Goal: Information Seeking & Learning: Learn about a topic

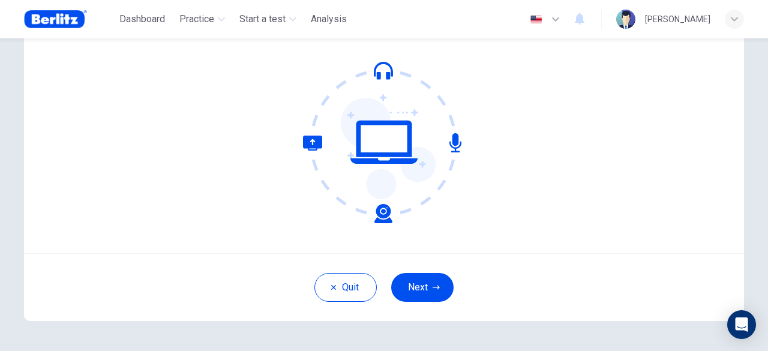
scroll to position [88, 0]
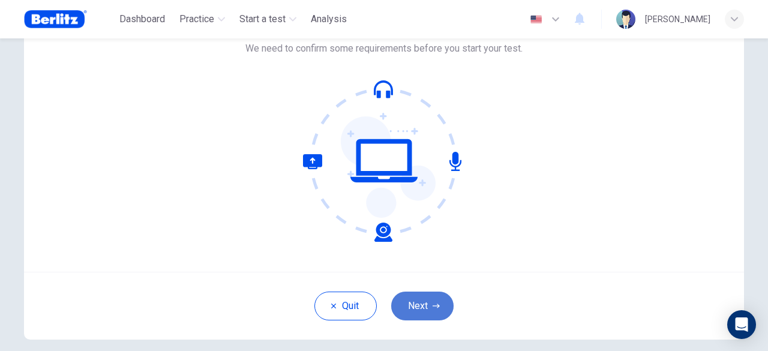
click at [438, 312] on button "Next" at bounding box center [422, 306] width 62 height 29
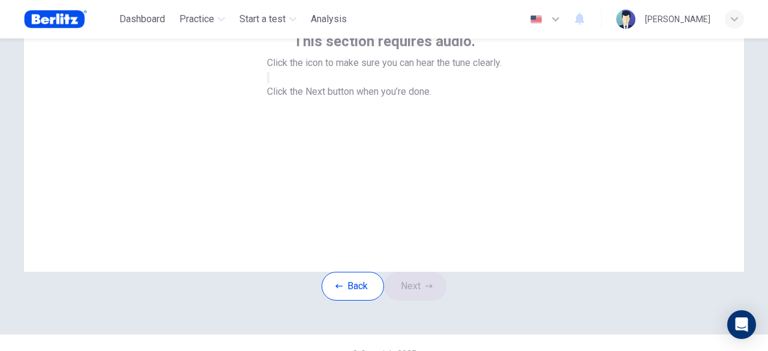
scroll to position [28, 0]
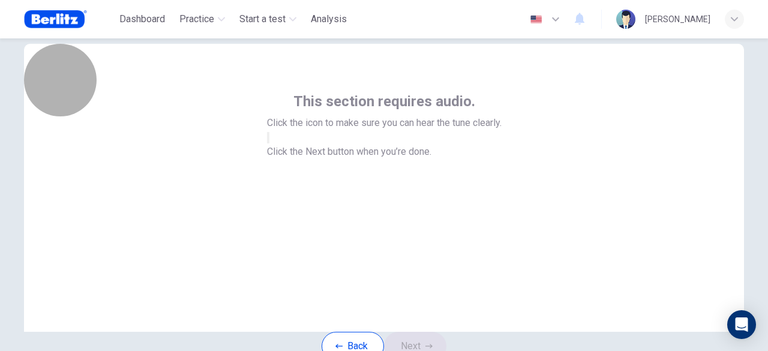
click at [269, 143] on button "button" at bounding box center [268, 137] width 2 height 11
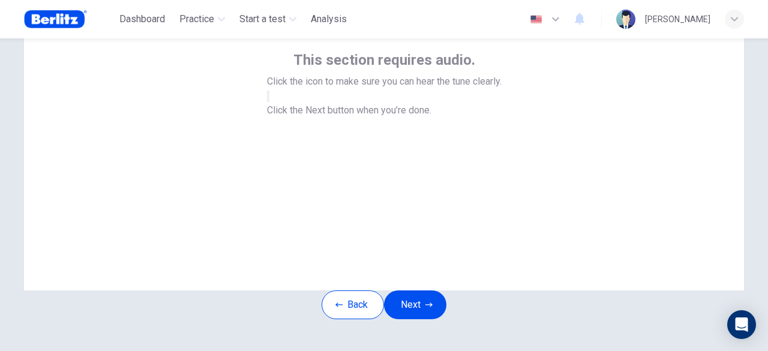
scroll to position [88, 0]
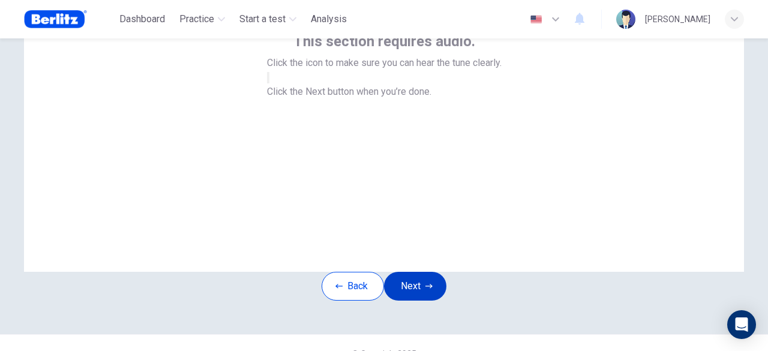
click at [432, 301] on button "Next" at bounding box center [415, 286] width 62 height 29
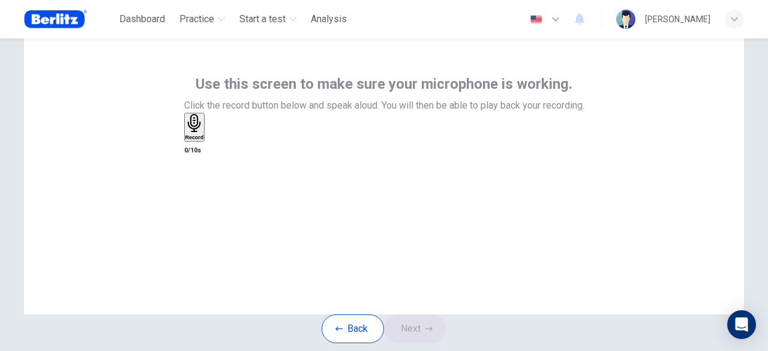
scroll to position [28, 0]
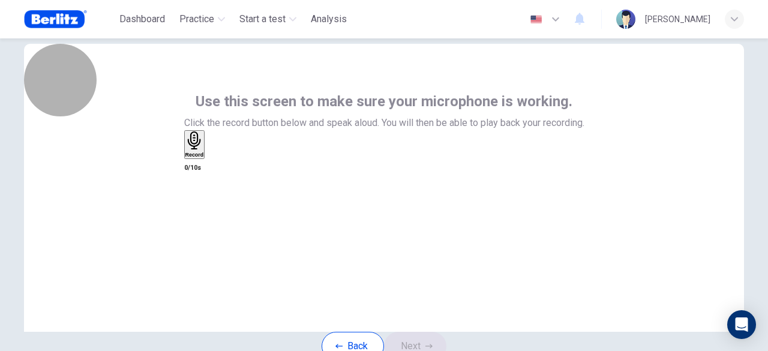
click at [204, 150] on icon "button" at bounding box center [194, 140] width 19 height 19
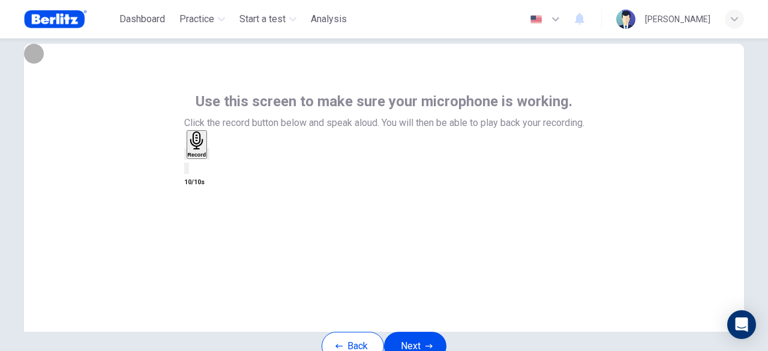
click at [208, 157] on icon "button" at bounding box center [208, 157] width 0 height 0
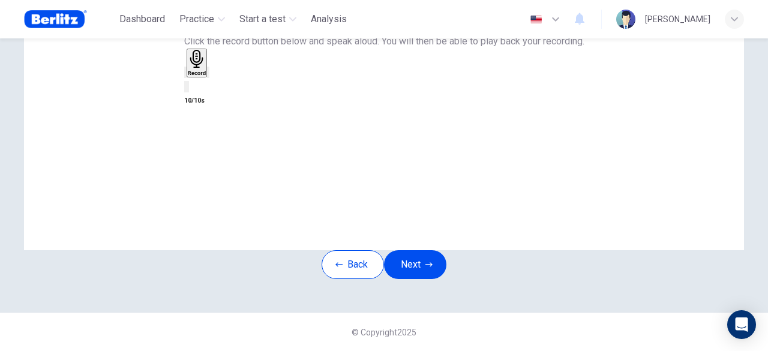
scroll to position [148, 0]
click at [420, 250] on button "Next" at bounding box center [415, 264] width 62 height 29
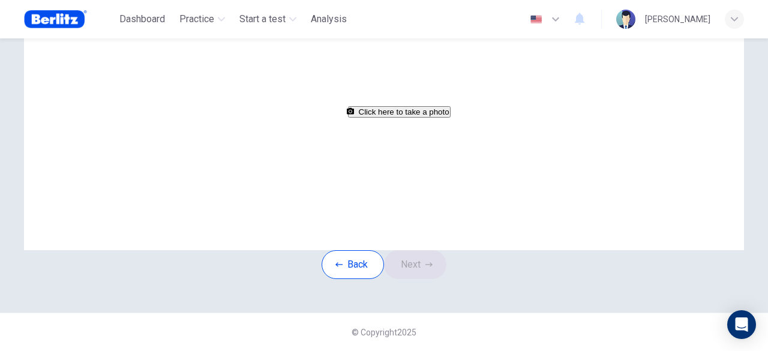
click at [406, 118] on button "Click here to take a photo" at bounding box center [399, 111] width 103 height 11
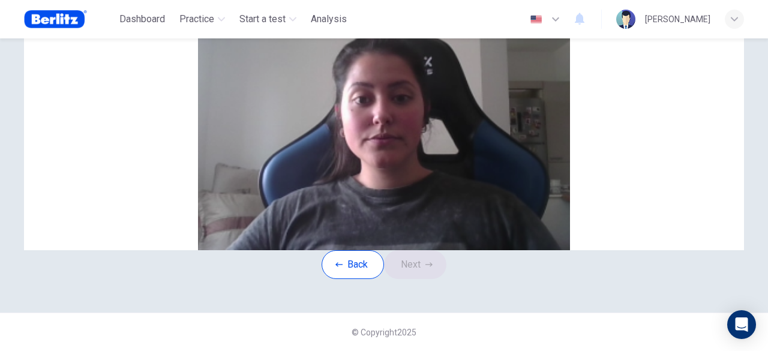
scroll to position [120, 0]
click at [381, 155] on img at bounding box center [384, 106] width 720 height 288
click at [196, 38] on button "Cancel" at bounding box center [182, 31] width 28 height 11
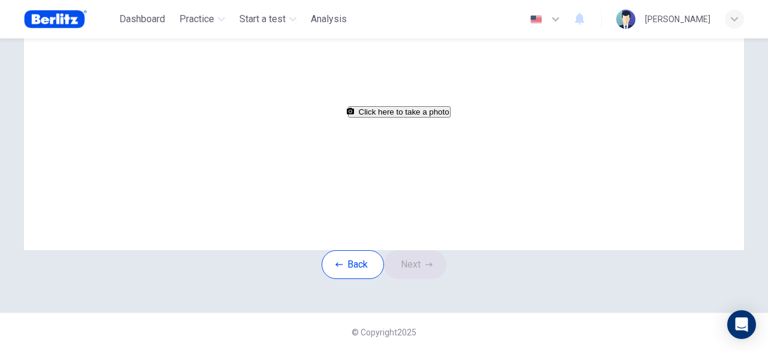
click at [423, 118] on button "Click here to take a photo" at bounding box center [399, 111] width 103 height 11
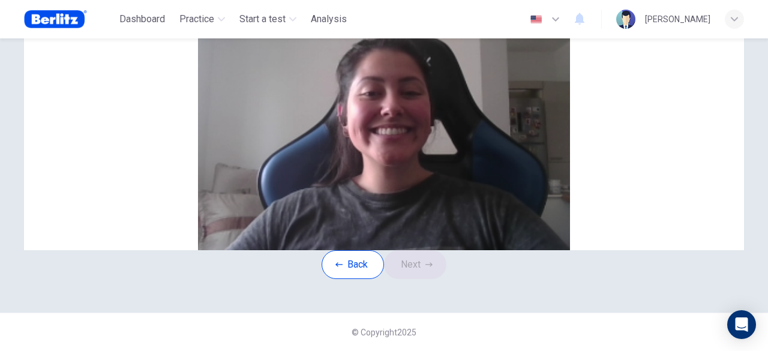
click at [215, 38] on button "Save" at bounding box center [205, 31] width 20 height 11
click at [426, 250] on button "Next" at bounding box center [415, 264] width 62 height 29
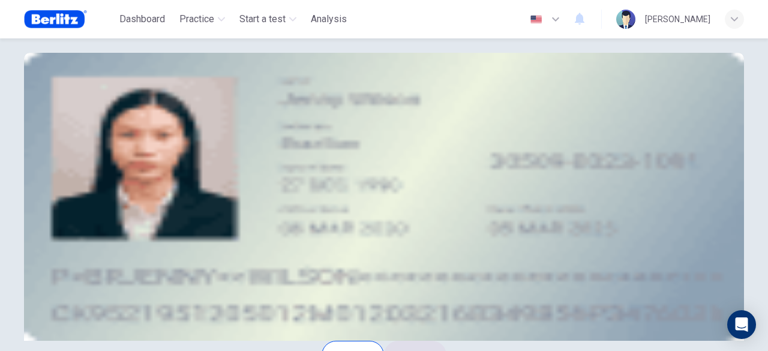
scroll to position [79, 0]
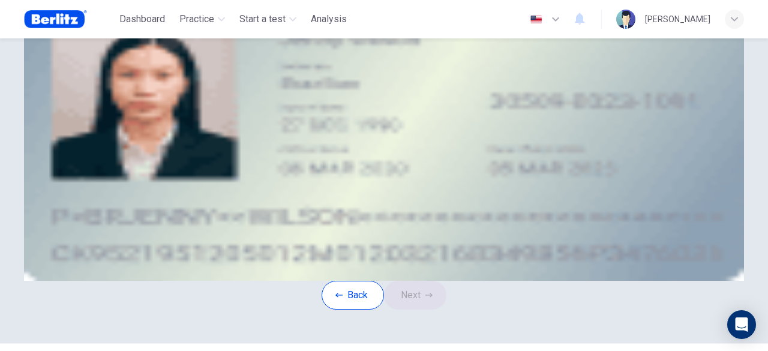
click at [115, 83] on button "upload" at bounding box center [114, 76] width 2 height 11
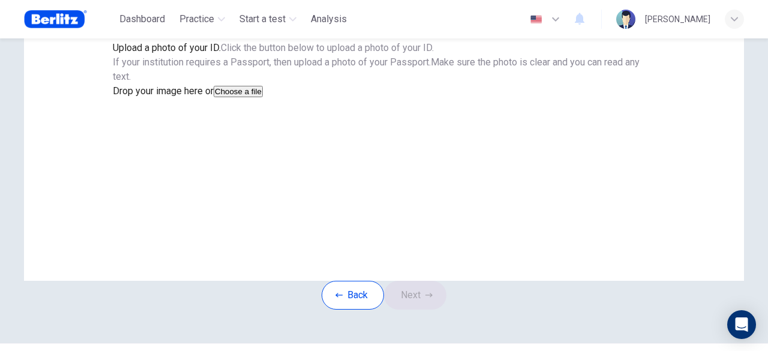
click at [263, 97] on button "Choose a file" at bounding box center [238, 91] width 49 height 11
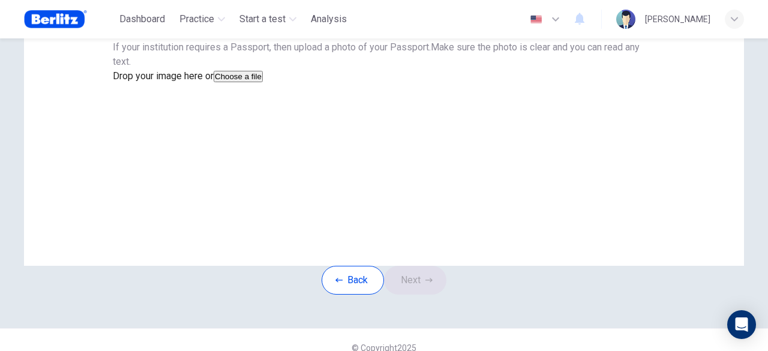
scroll to position [0, 0]
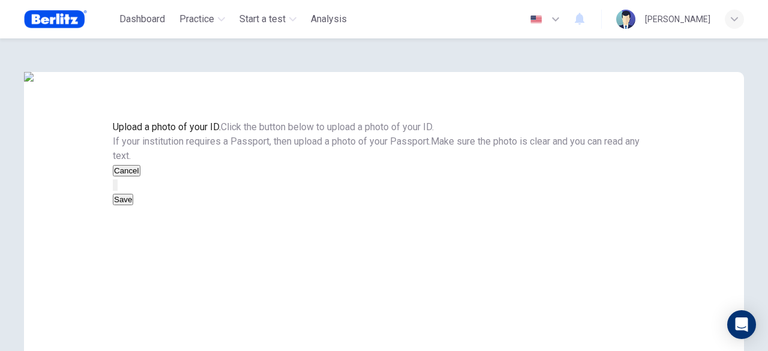
click at [369, 303] on img "drag and drop area" at bounding box center [384, 216] width 720 height 288
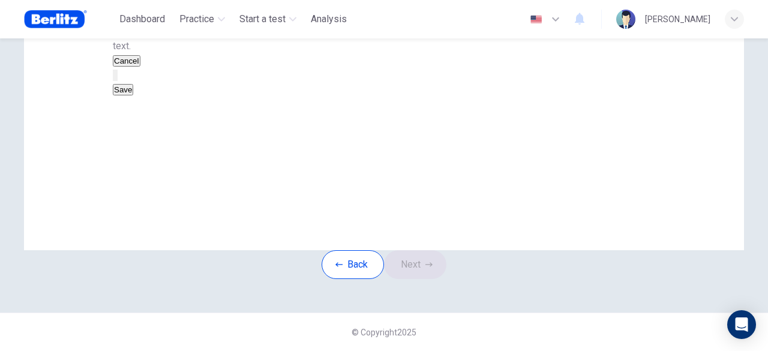
scroll to position [120, 0]
click at [115, 81] on button "button" at bounding box center [114, 75] width 2 height 11
click at [133, 95] on button "Save" at bounding box center [123, 89] width 20 height 11
click at [432, 268] on icon "button" at bounding box center [428, 264] width 7 height 7
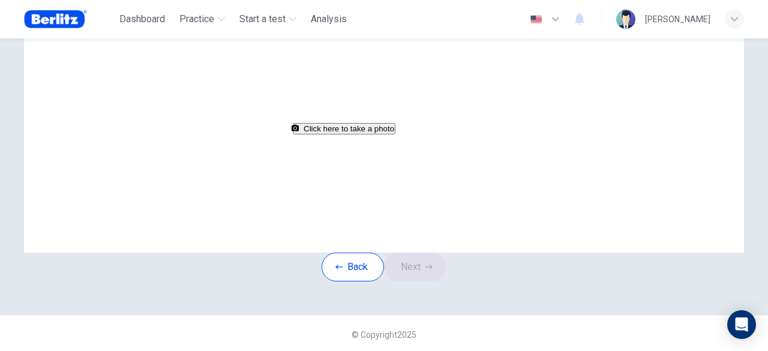
drag, startPoint x: 520, startPoint y: 53, endPoint x: 422, endPoint y: 51, distance: 97.8
click at [422, 25] on span "Click the button below to take a picture of yourself holding your ID." at bounding box center [423, 19] width 278 height 11
click at [546, 120] on div "Take a picture of yourself next to your ID. Click the button below to take a pi…" at bounding box center [384, 74] width 542 height 123
click at [395, 134] on button "Click here to take a photo" at bounding box center [344, 128] width 103 height 11
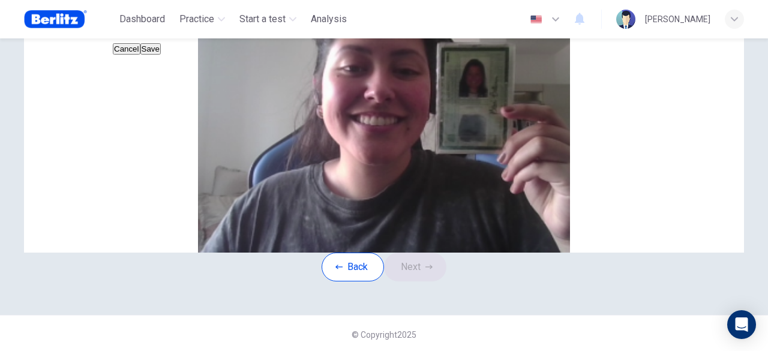
click at [140, 55] on button "Cancel" at bounding box center [127, 48] width 28 height 11
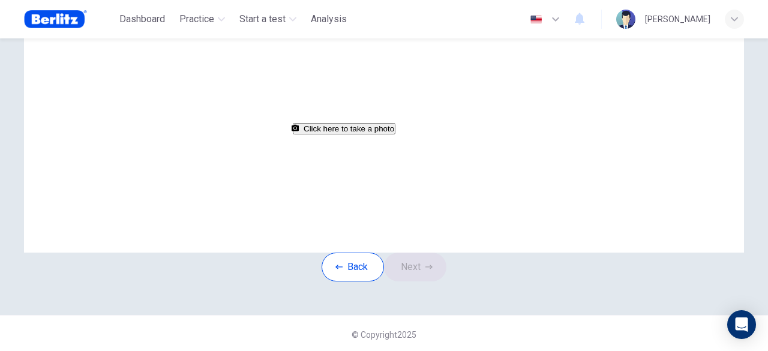
click at [350, 134] on button "Click here to take a photo" at bounding box center [344, 128] width 103 height 11
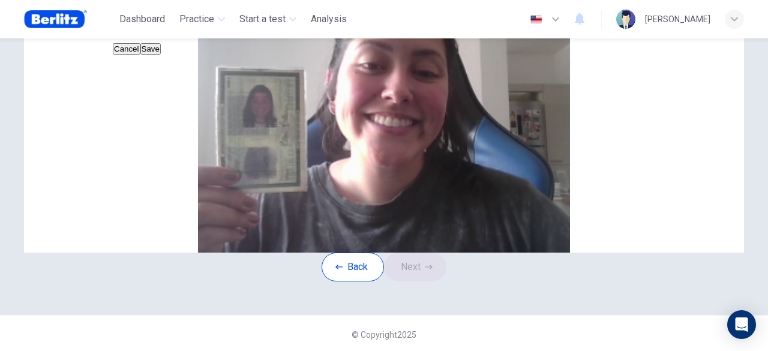
click at [161, 55] on button "Save" at bounding box center [150, 48] width 20 height 11
click at [431, 271] on icon "button" at bounding box center [428, 266] width 7 height 7
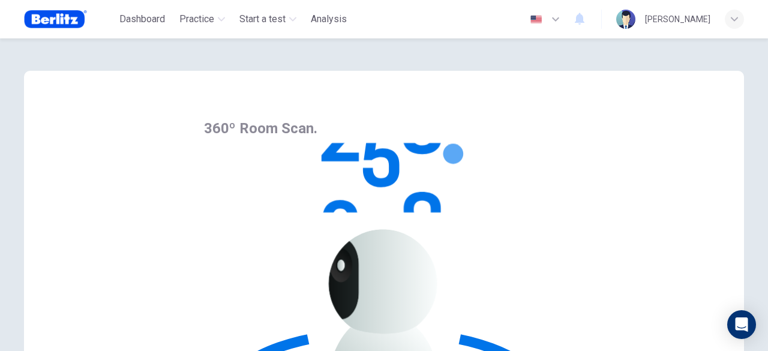
scroll to position [0, 0]
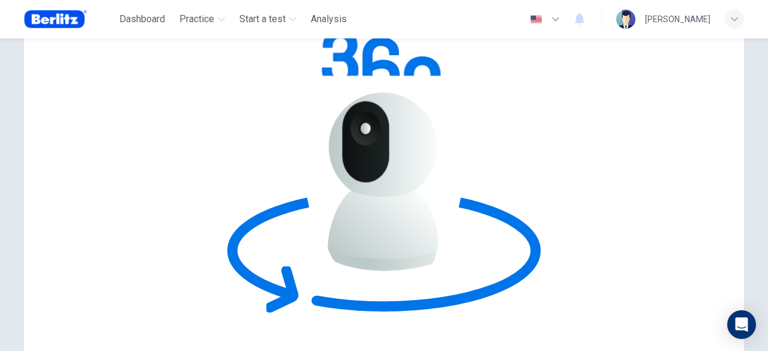
scroll to position [148, 0]
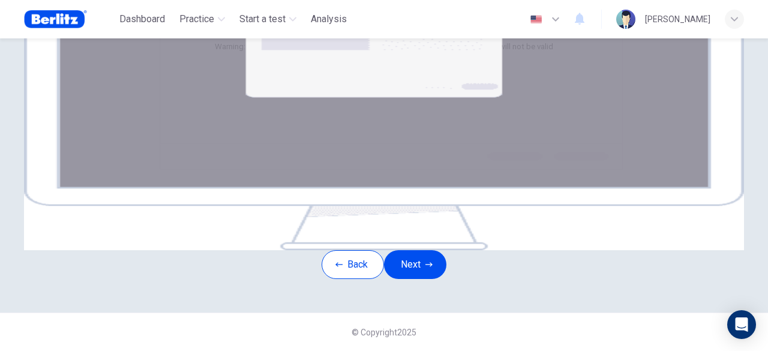
scroll to position [268, 0]
click at [431, 261] on icon "button" at bounding box center [428, 264] width 7 height 7
click at [413, 279] on button "Next" at bounding box center [415, 264] width 62 height 29
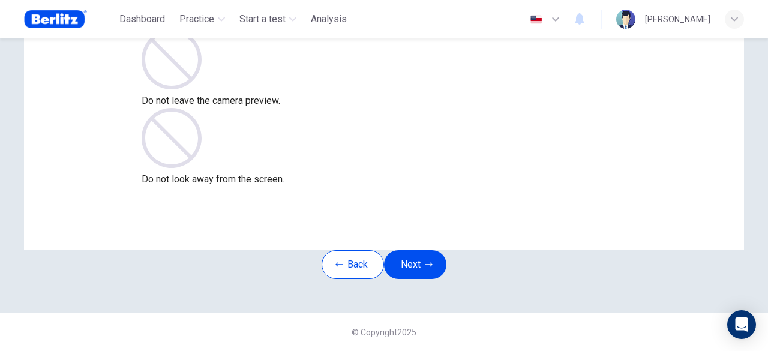
scroll to position [148, 0]
click at [411, 259] on button "Next" at bounding box center [415, 264] width 62 height 29
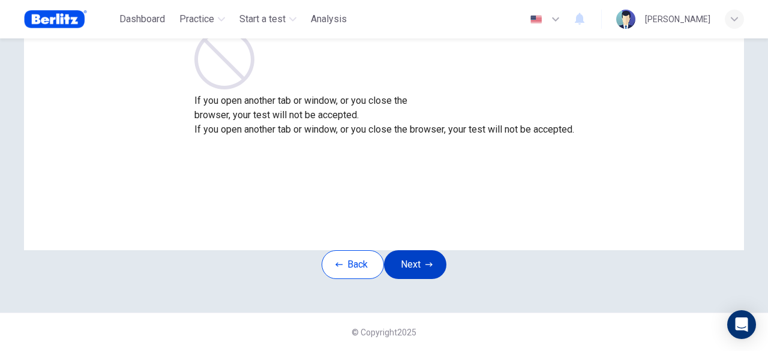
click at [426, 250] on button "Next" at bounding box center [415, 264] width 62 height 29
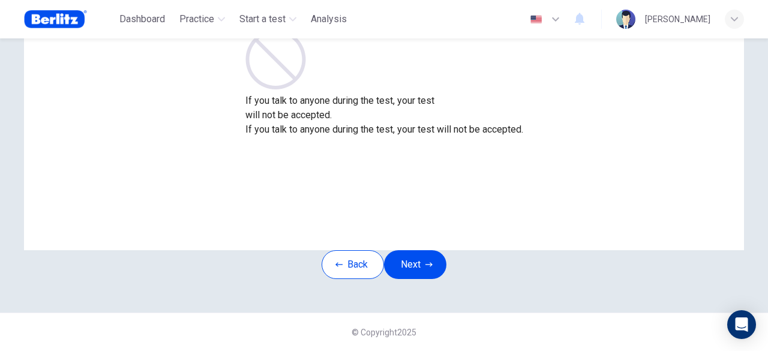
scroll to position [88, 0]
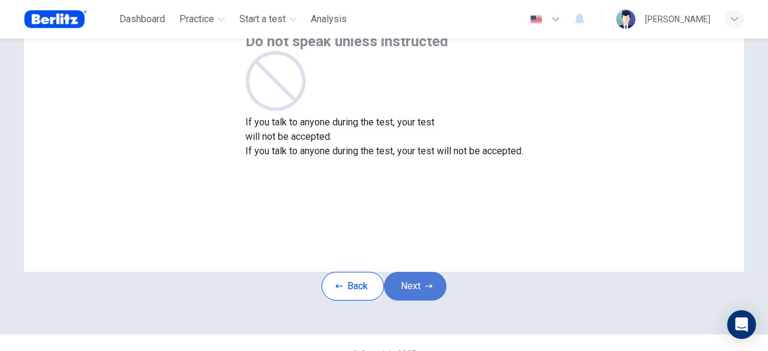
click at [411, 301] on button "Next" at bounding box center [415, 286] width 62 height 29
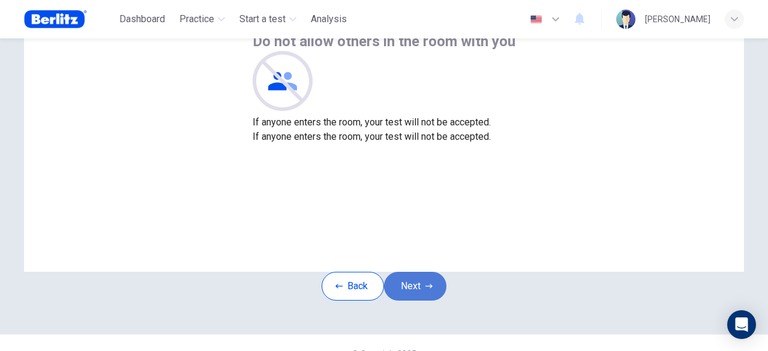
click at [429, 290] on icon "button" at bounding box center [428, 286] width 7 height 7
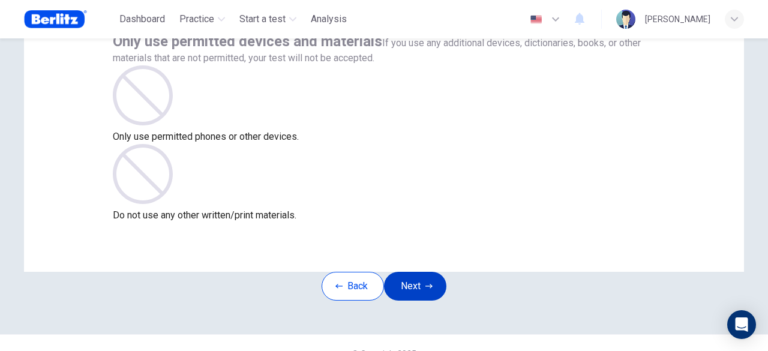
click at [424, 301] on button "Next" at bounding box center [415, 286] width 62 height 29
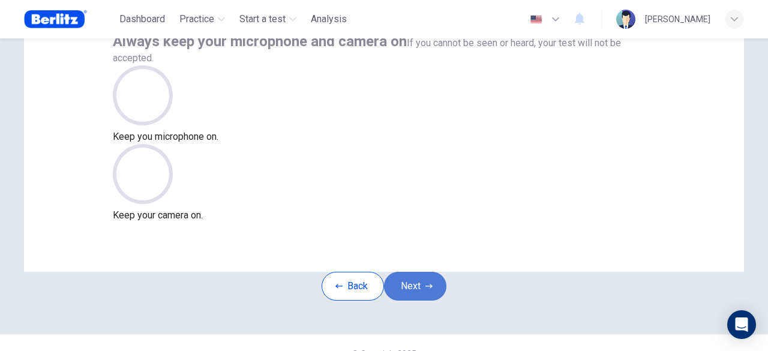
click at [426, 301] on button "Next" at bounding box center [415, 286] width 62 height 29
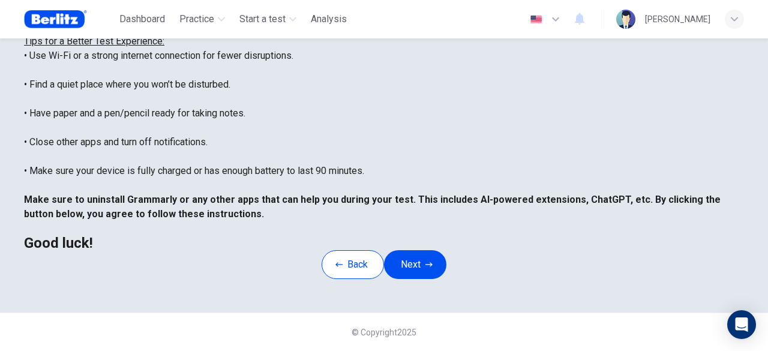
scroll to position [76, 0]
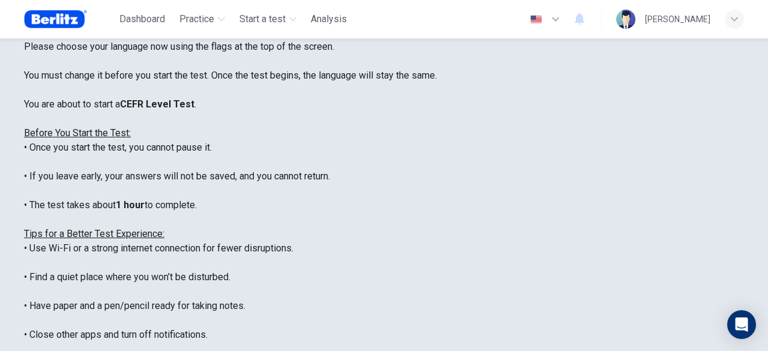
click at [559, 16] on icon "button" at bounding box center [555, 19] width 14 height 14
click at [554, 21] on button "button" at bounding box center [546, 19] width 44 height 24
type input "**"
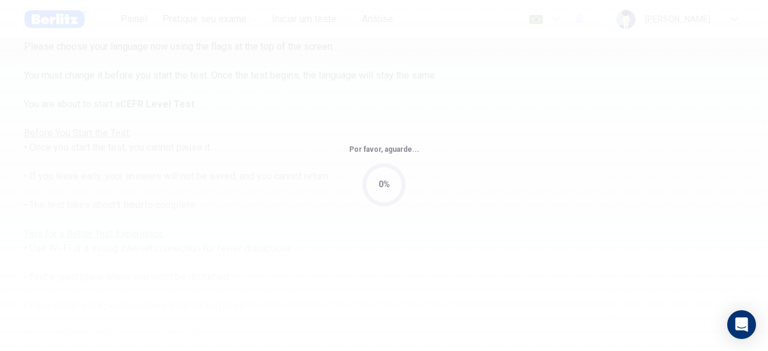
scroll to position [17, 0]
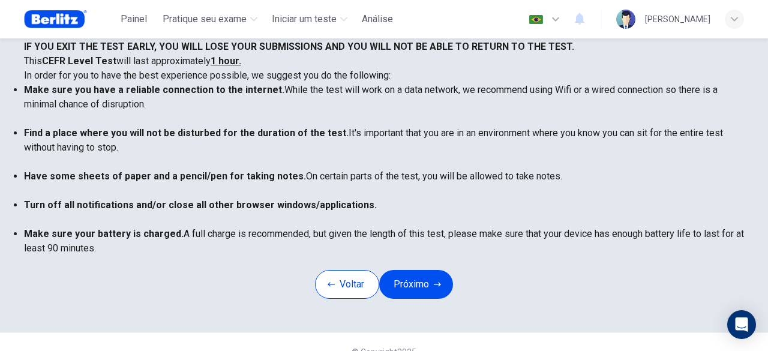
click at [678, 350] on div at bounding box center [384, 351] width 768 height 0
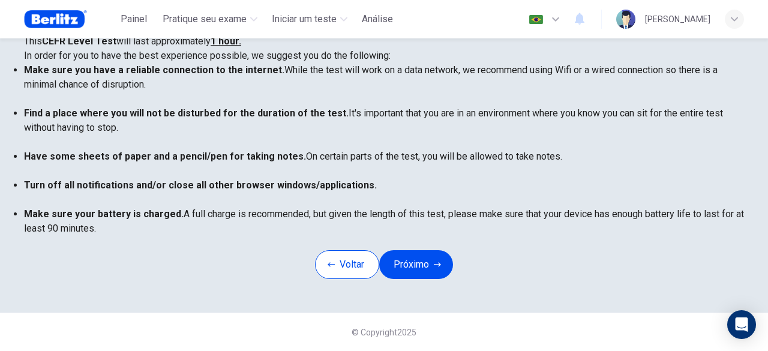
scroll to position [256, 0]
click at [422, 279] on button "Próximo" at bounding box center [416, 264] width 74 height 29
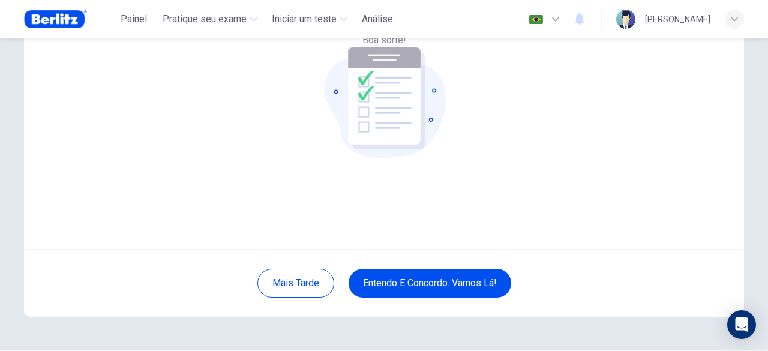
scroll to position [120, 0]
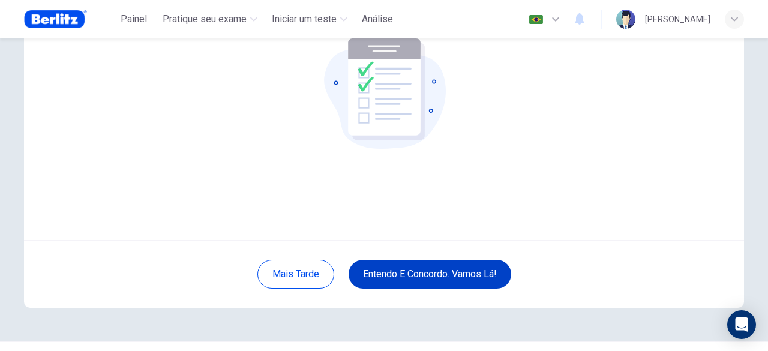
click at [487, 275] on button "Entendo e concordo. Vamos lá!" at bounding box center [430, 274] width 163 height 29
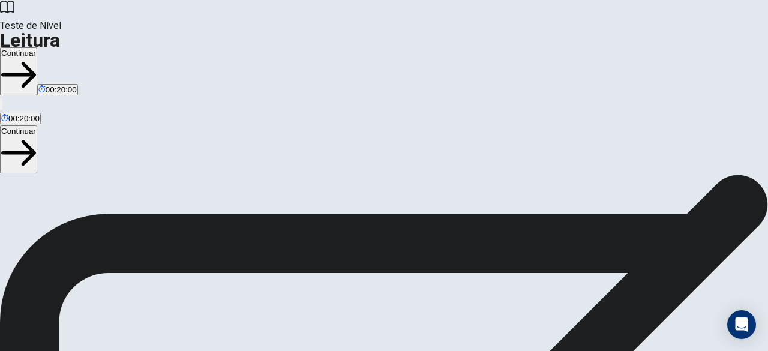
drag, startPoint x: 737, startPoint y: 82, endPoint x: 706, endPoint y: 81, distance: 30.6
click at [125, 175] on video at bounding box center [35, 220] width 180 height 90
click at [122, 175] on video at bounding box center [32, 220] width 180 height 90
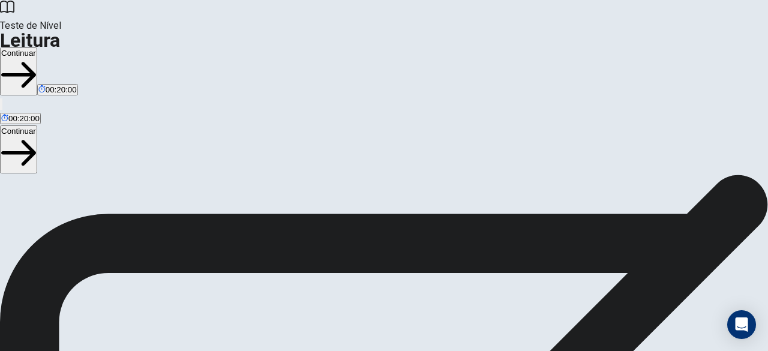
drag, startPoint x: 682, startPoint y: 81, endPoint x: 751, endPoint y: 46, distance: 77.3
click at [751, 175] on div "Reading Test Directions This test measures your ability to understand written p…" at bounding box center [384, 175] width 768 height 0
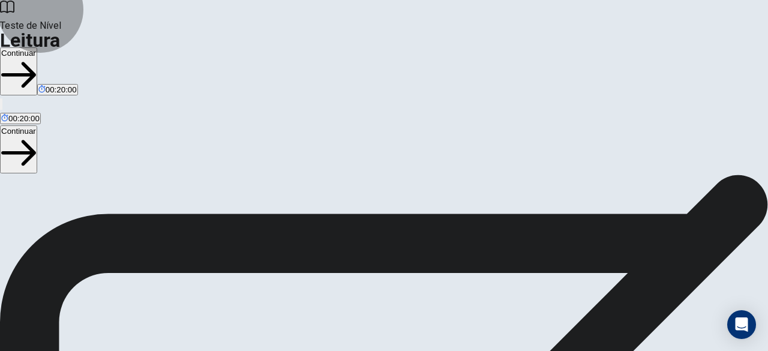
click at [37, 47] on button "Continuar" at bounding box center [18, 71] width 37 height 48
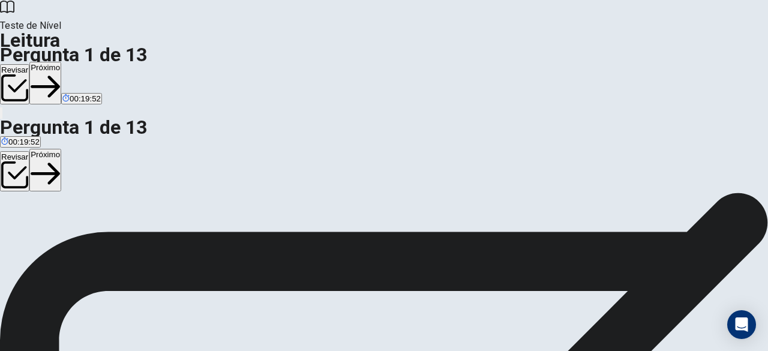
drag, startPoint x: 705, startPoint y: 71, endPoint x: 267, endPoint y: 58, distance: 438.1
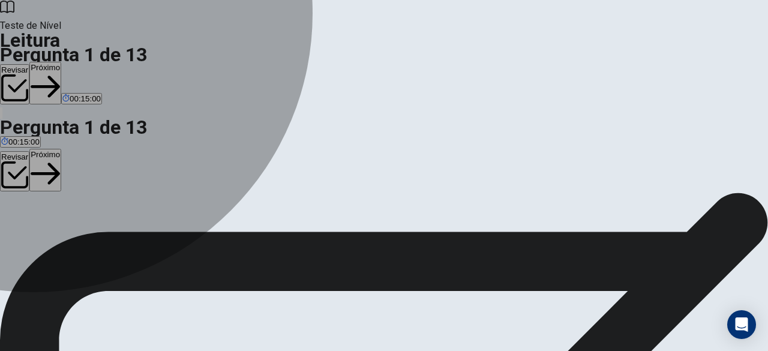
drag, startPoint x: 79, startPoint y: 92, endPoint x: 209, endPoint y: 89, distance: 130.2
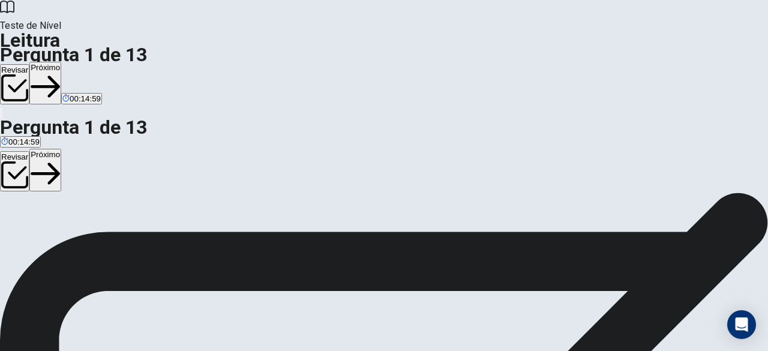
drag, startPoint x: 515, startPoint y: 160, endPoint x: 621, endPoint y: 185, distance: 109.1
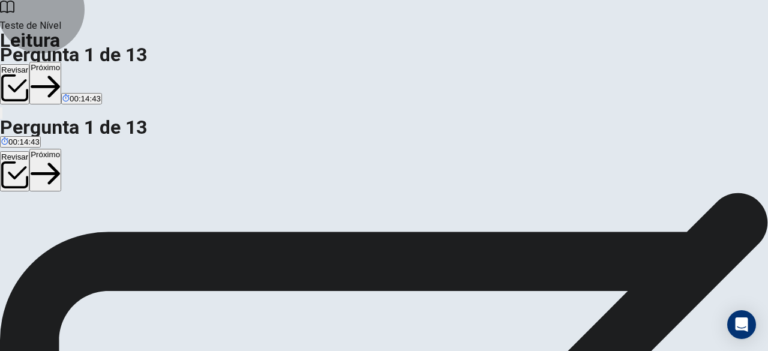
click at [61, 62] on button "Próximo" at bounding box center [45, 83] width 32 height 43
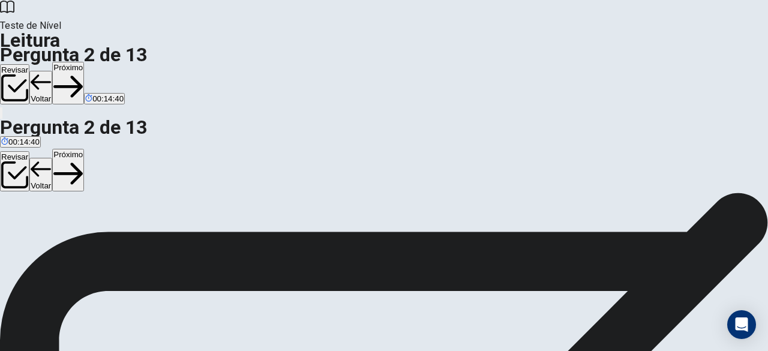
scroll to position [0, 0]
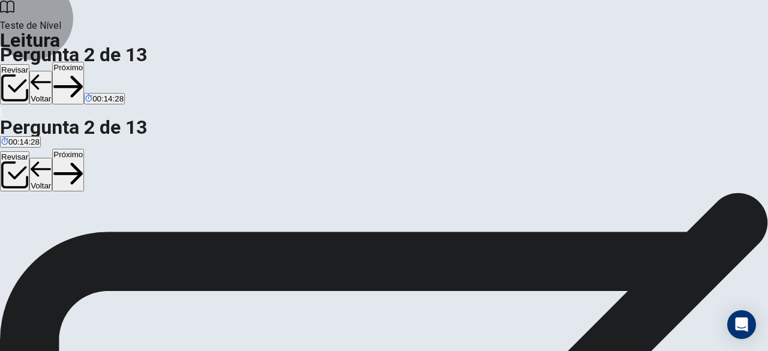
click at [84, 62] on button "Próximo" at bounding box center [68, 83] width 32 height 43
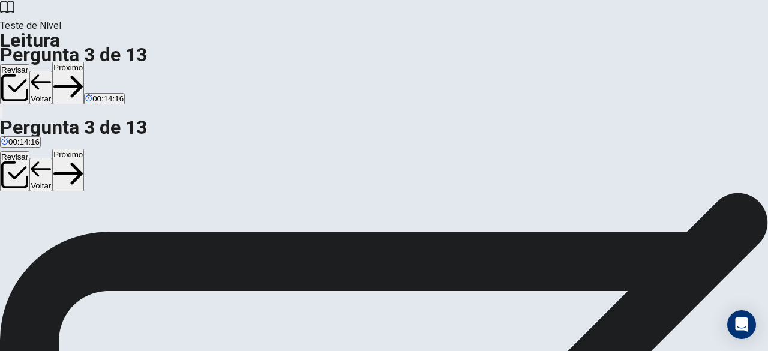
drag, startPoint x: 518, startPoint y: 125, endPoint x: 554, endPoint y: 124, distance: 36.0
click at [84, 62] on button "Próximo" at bounding box center [68, 83] width 32 height 43
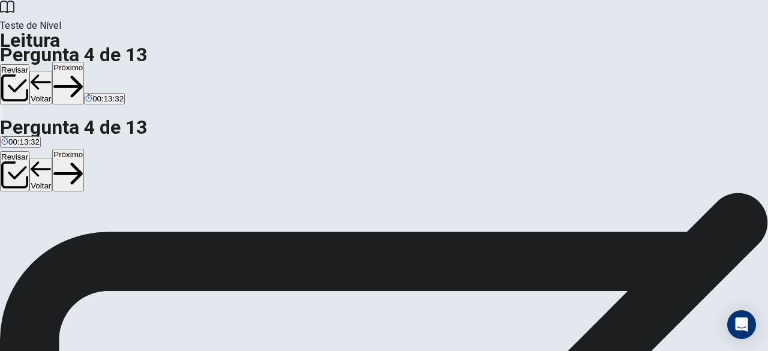
scroll to position [334, 0]
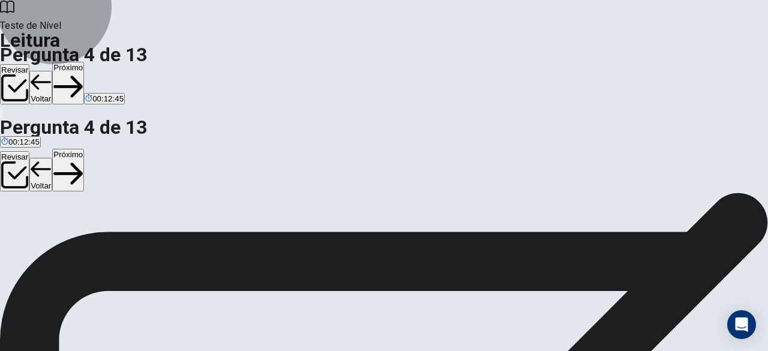
click at [84, 62] on button "Próximo" at bounding box center [68, 83] width 32 height 43
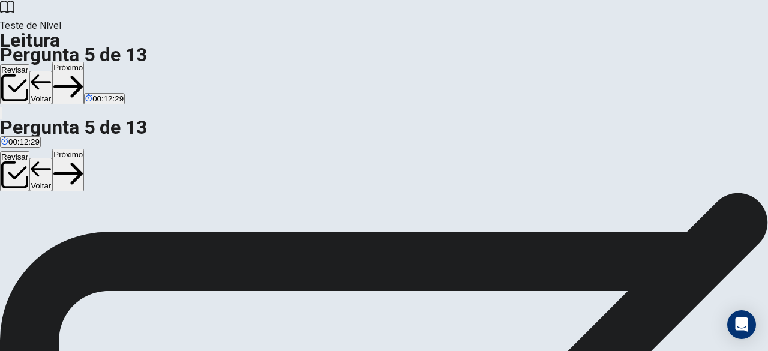
scroll to position [214, 0]
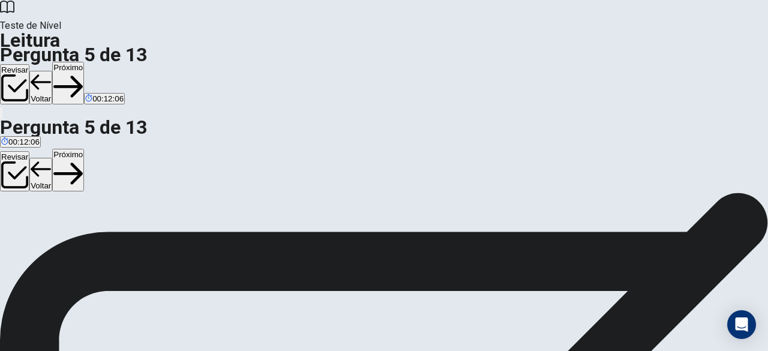
click at [84, 62] on button "Próximo" at bounding box center [68, 83] width 32 height 43
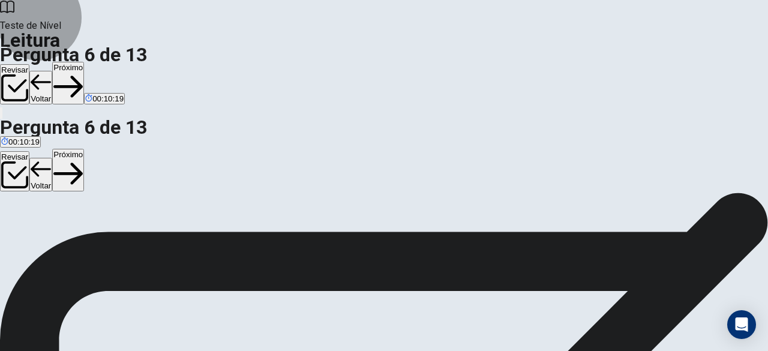
click at [84, 62] on button "Próximo" at bounding box center [68, 83] width 32 height 43
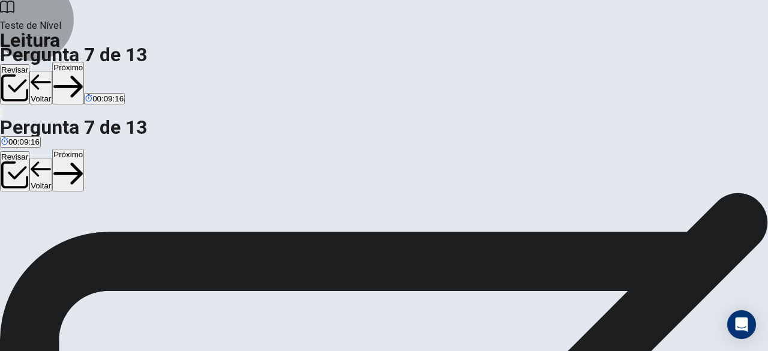
click at [84, 62] on button "Próximo" at bounding box center [68, 83] width 32 height 43
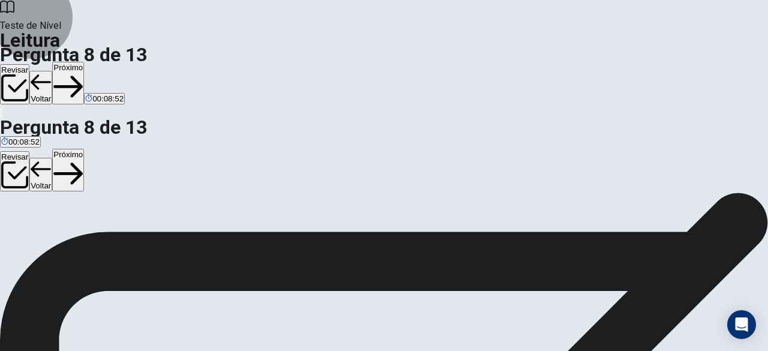
click at [84, 62] on button "Próximo" at bounding box center [68, 83] width 32 height 43
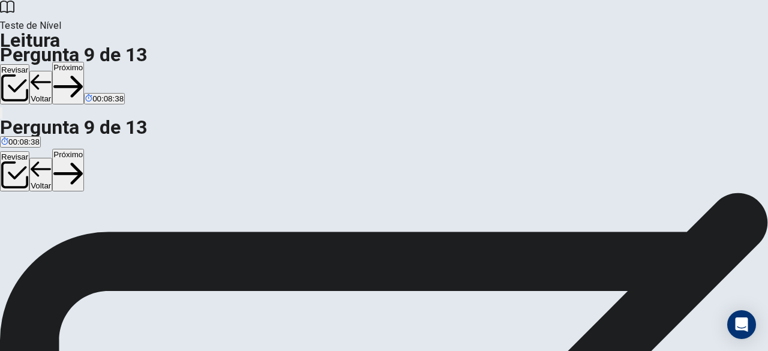
click at [84, 62] on button "Próximo" at bounding box center [68, 83] width 32 height 43
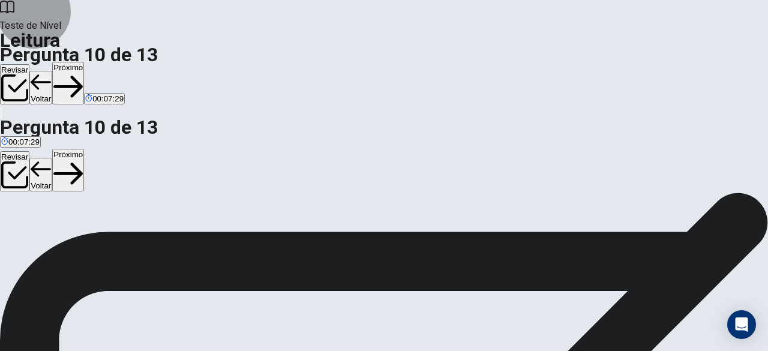
click at [84, 62] on button "Próximo" at bounding box center [68, 83] width 32 height 43
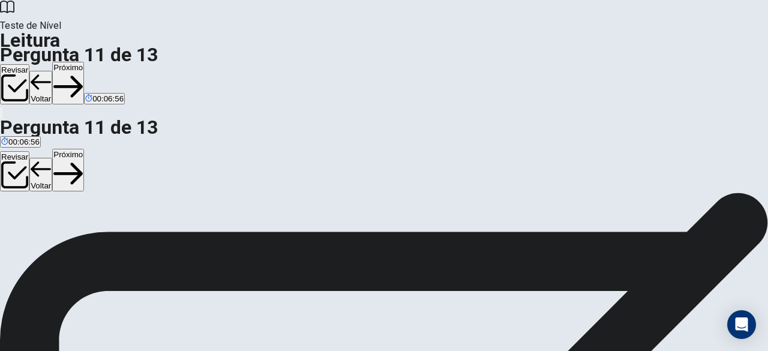
click at [84, 62] on button "Próximo" at bounding box center [68, 83] width 32 height 43
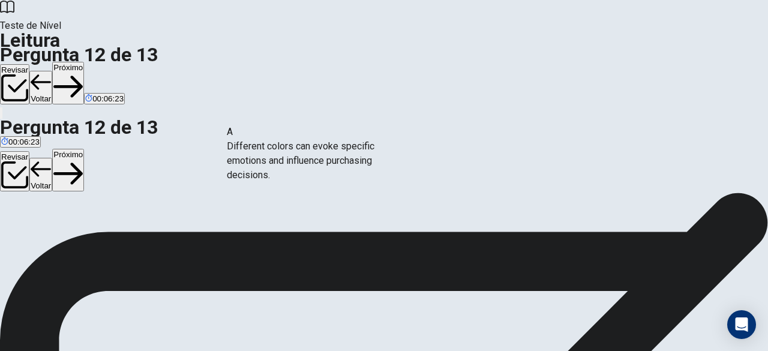
drag, startPoint x: 166, startPoint y: 189, endPoint x: 352, endPoint y: 162, distance: 187.9
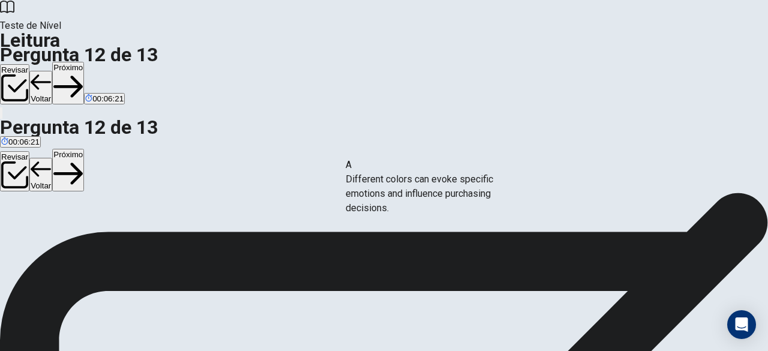
drag, startPoint x: 127, startPoint y: 187, endPoint x: 445, endPoint y: 195, distance: 318.0
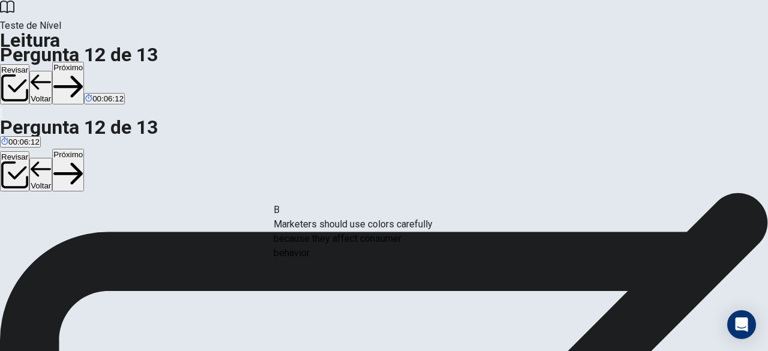
drag, startPoint x: 116, startPoint y: 185, endPoint x: 349, endPoint y: 239, distance: 239.5
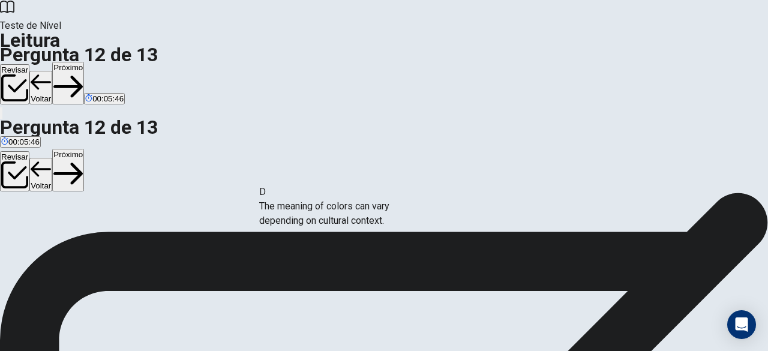
drag, startPoint x: 126, startPoint y: 190, endPoint x: 358, endPoint y: 209, distance: 232.9
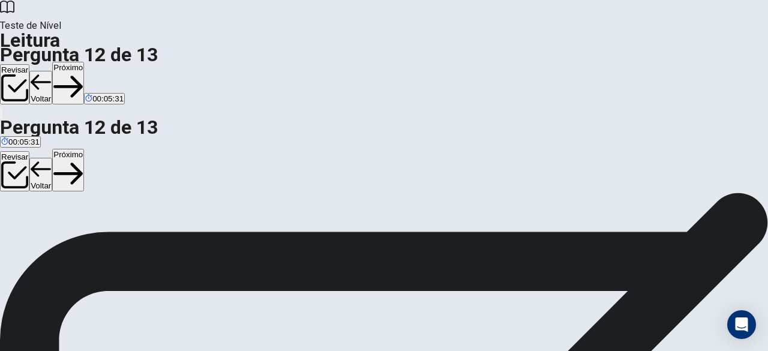
scroll to position [60, 0]
click at [84, 62] on button "Próximo" at bounding box center [68, 83] width 32 height 43
drag, startPoint x: 130, startPoint y: 164, endPoint x: 362, endPoint y: 183, distance: 233.5
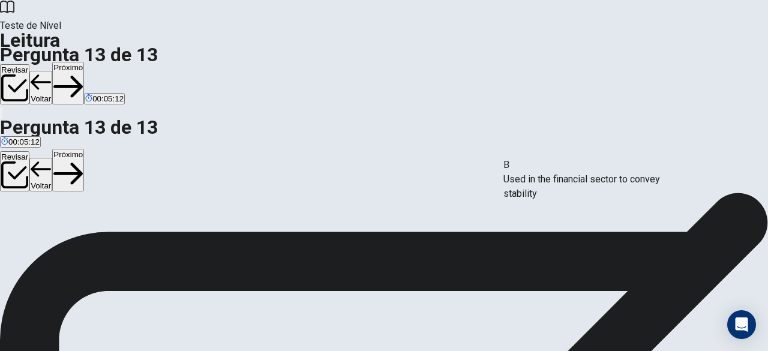
drag, startPoint x: 110, startPoint y: 173, endPoint x: 584, endPoint y: 187, distance: 474.1
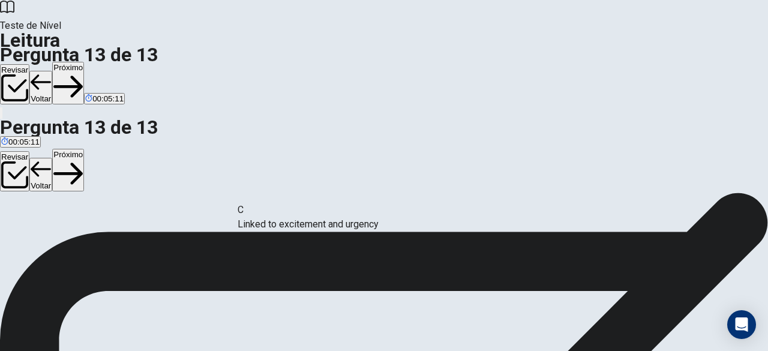
drag, startPoint x: 106, startPoint y: 173, endPoint x: 312, endPoint y: 233, distance: 214.1
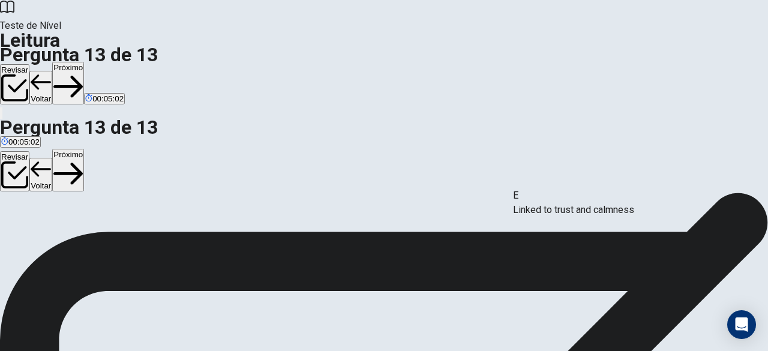
drag, startPoint x: 124, startPoint y: 208, endPoint x: 611, endPoint y: 212, distance: 487.1
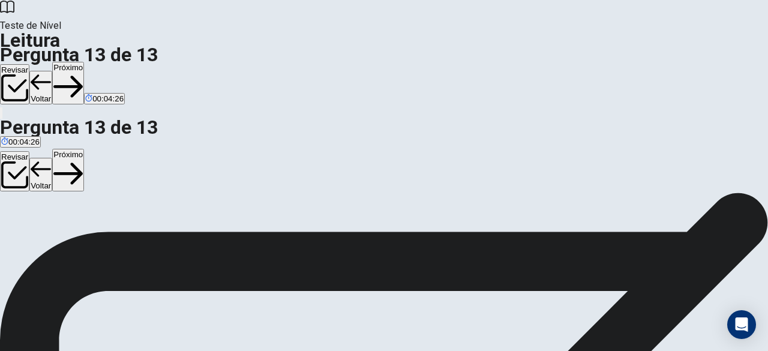
drag, startPoint x: 100, startPoint y: 207, endPoint x: 347, endPoint y: 281, distance: 258.5
drag, startPoint x: 514, startPoint y: 230, endPoint x: 70, endPoint y: 302, distance: 449.8
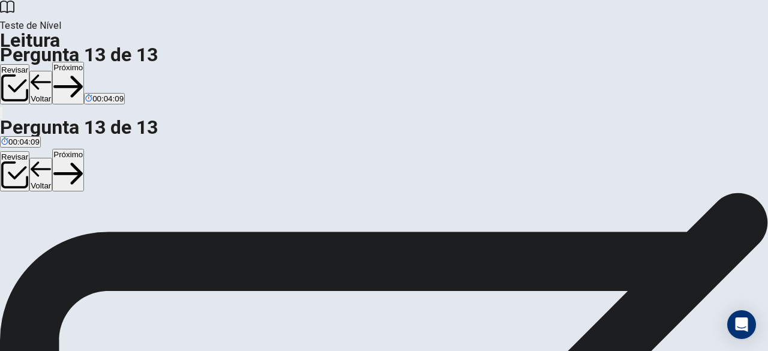
scroll to position [131, 0]
drag, startPoint x: 146, startPoint y: 164, endPoint x: 580, endPoint y: 232, distance: 438.9
drag, startPoint x: 146, startPoint y: 207, endPoint x: 598, endPoint y: 286, distance: 459.2
drag, startPoint x: 112, startPoint y: 160, endPoint x: 561, endPoint y: 271, distance: 463.4
drag, startPoint x: 104, startPoint y: 155, endPoint x: 316, endPoint y: 316, distance: 265.8
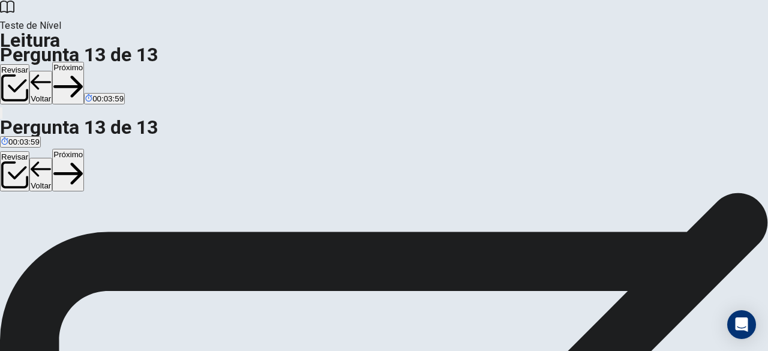
scroll to position [0, 0]
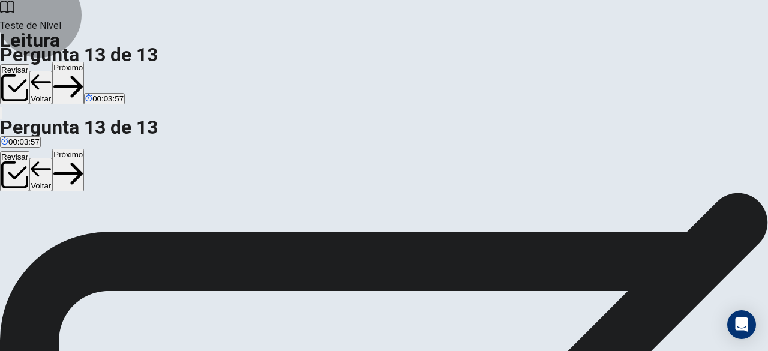
click at [29, 64] on button "Revisar" at bounding box center [14, 84] width 29 height 40
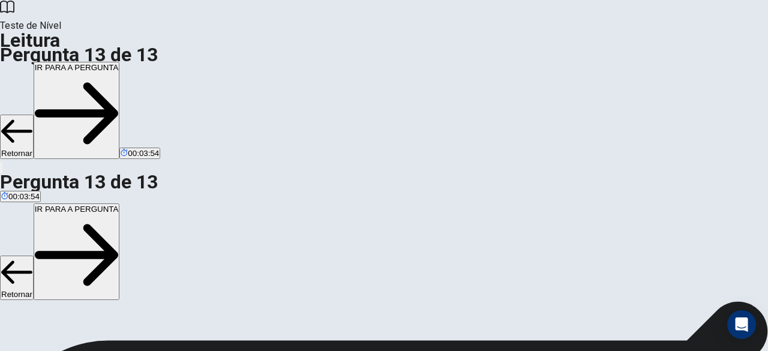
scroll to position [6, 0]
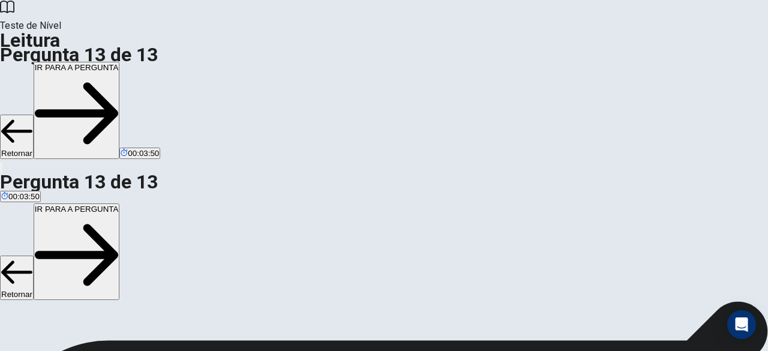
click at [34, 115] on button "Retornar" at bounding box center [17, 137] width 34 height 44
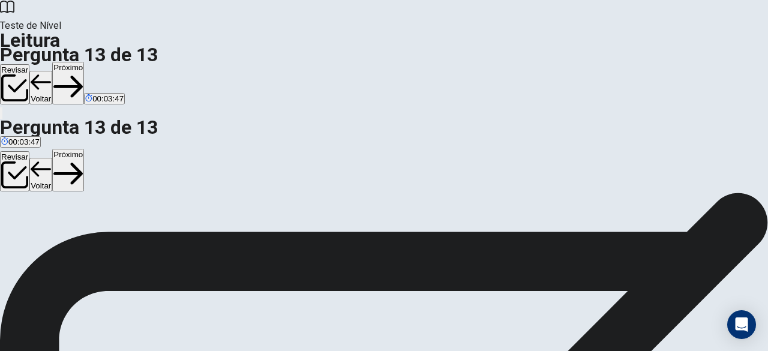
scroll to position [0, 0]
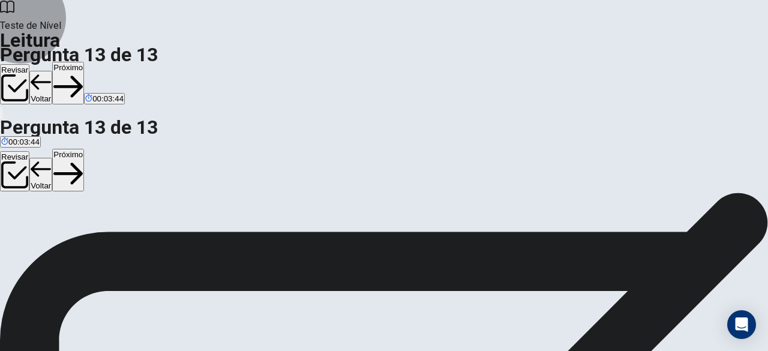
click at [52, 71] on button "Voltar" at bounding box center [40, 88] width 23 height 34
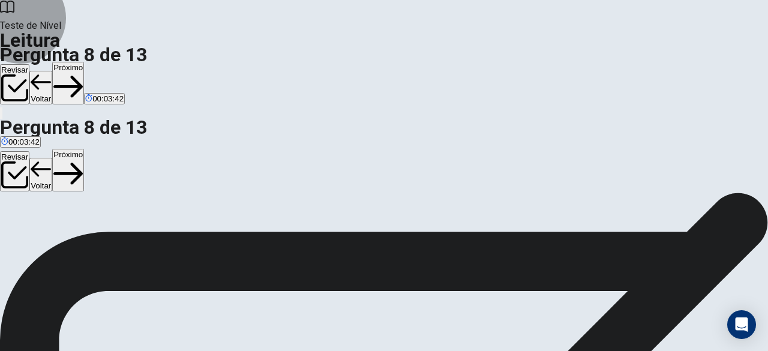
click at [52, 71] on button "Voltar" at bounding box center [40, 88] width 23 height 34
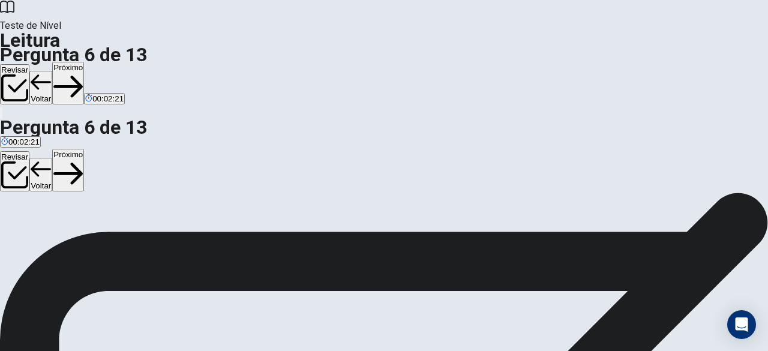
scroll to position [49, 0]
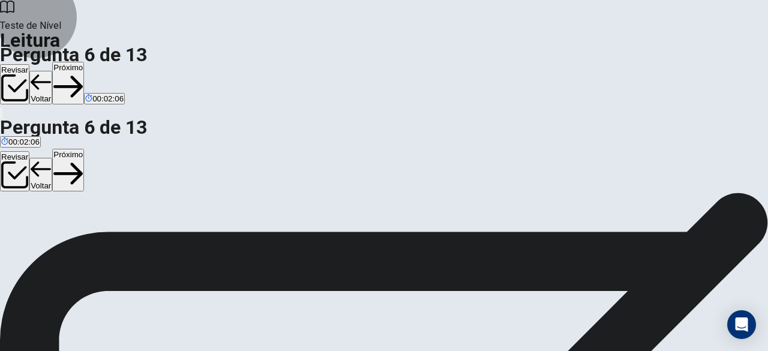
click at [52, 71] on button "Voltar" at bounding box center [40, 88] width 23 height 34
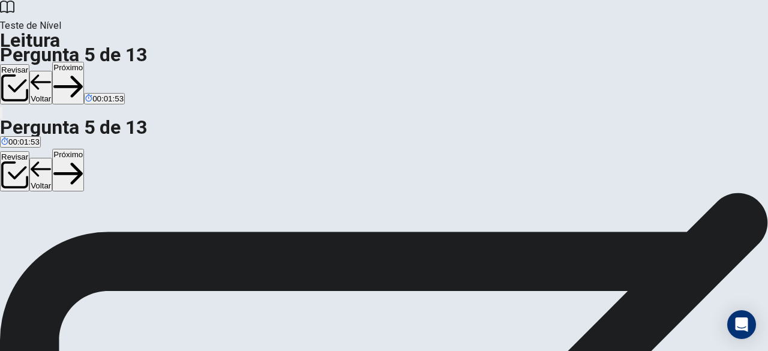
click at [84, 62] on button "Próximo" at bounding box center [68, 83] width 32 height 43
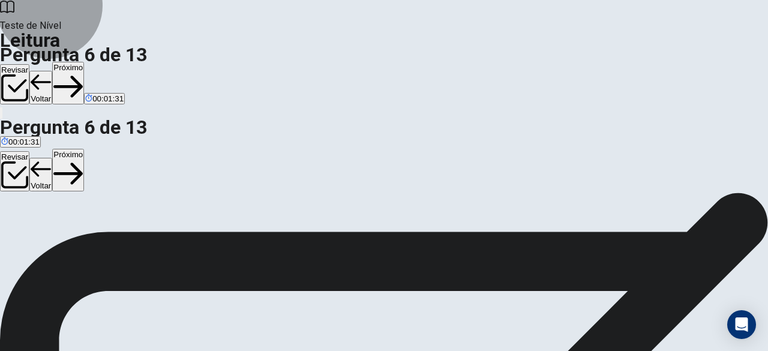
click at [84, 62] on button "Próximo" at bounding box center [68, 83] width 32 height 43
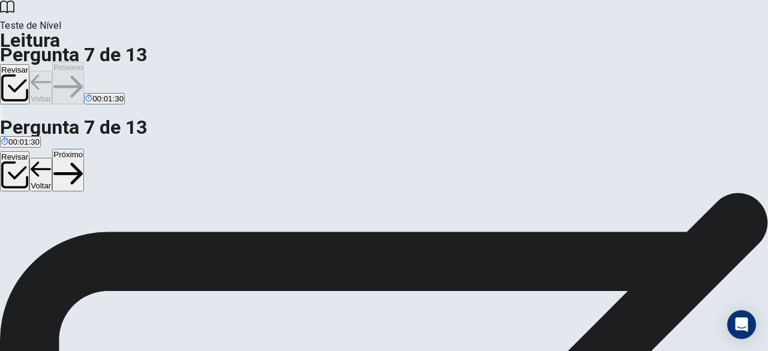
click at [84, 62] on button "Próximo" at bounding box center [68, 83] width 32 height 43
click at [595, 62] on div "Revisar Voltar Próximo 00:01:29" at bounding box center [384, 84] width 768 height 44
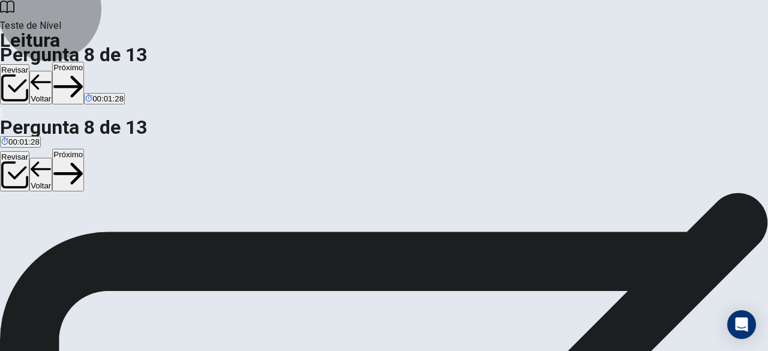
click at [84, 62] on button "Próximo" at bounding box center [68, 83] width 32 height 43
click at [29, 64] on button "Revisar" at bounding box center [14, 84] width 29 height 40
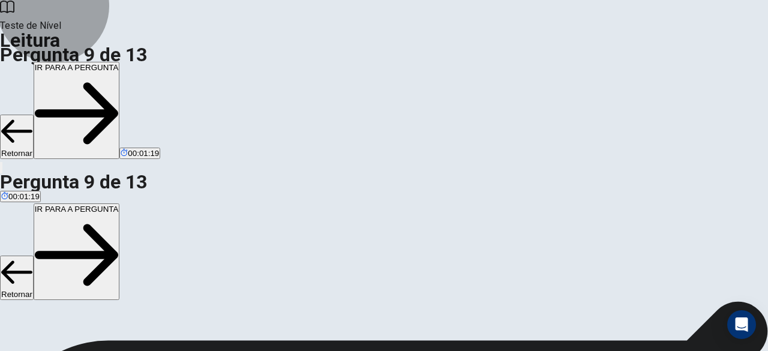
click at [34, 115] on button "Retornar" at bounding box center [17, 137] width 34 height 44
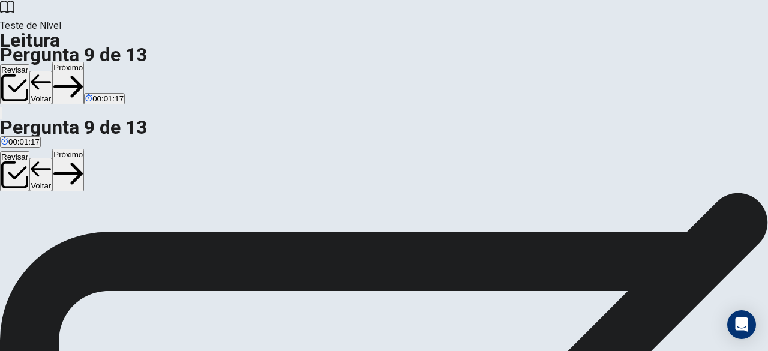
scroll to position [71, 0]
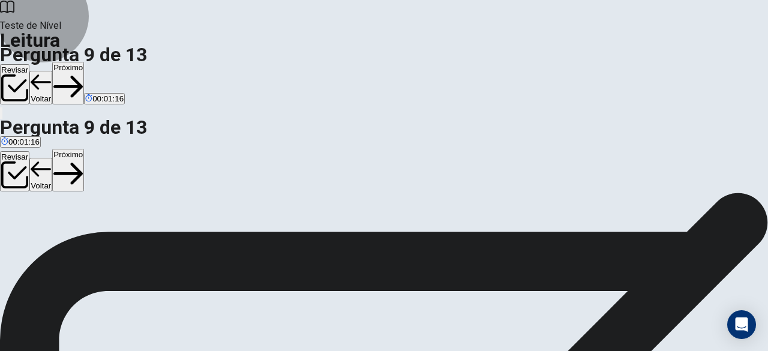
click at [84, 62] on button "Próximo" at bounding box center [68, 83] width 32 height 43
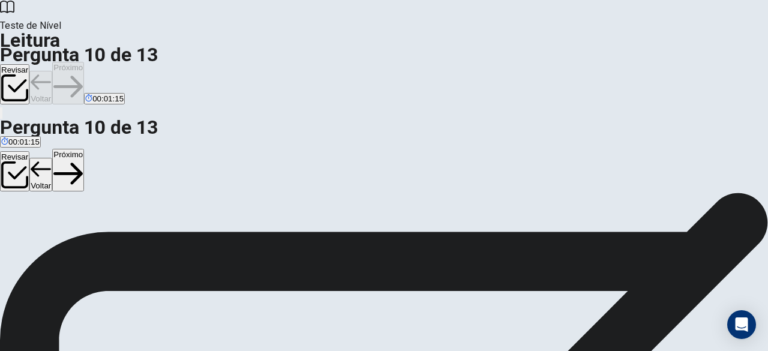
click at [588, 62] on div "Revisar Voltar Próximo 00:01:15" at bounding box center [384, 84] width 768 height 44
click at [84, 62] on button "Próximo" at bounding box center [68, 83] width 32 height 43
click at [590, 62] on div "Revisar Voltar Próximo 00:01:14" at bounding box center [384, 84] width 768 height 44
click at [84, 62] on button "Próximo" at bounding box center [68, 83] width 32 height 43
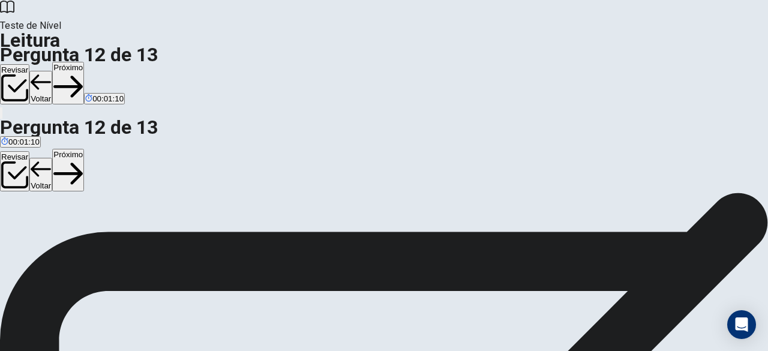
click at [84, 62] on button "Próximo" at bounding box center [68, 83] width 32 height 43
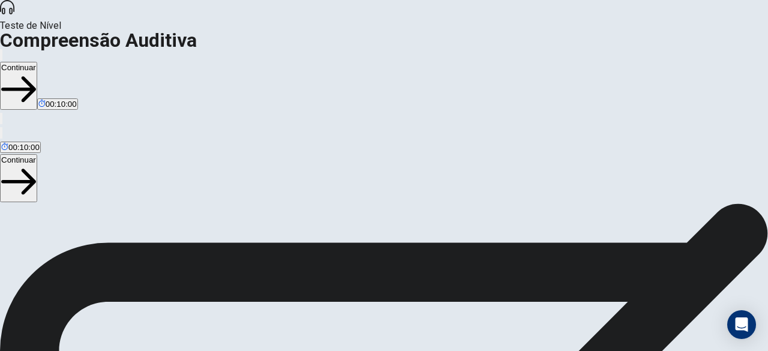
scroll to position [214, 0]
click at [37, 62] on button "Continuar" at bounding box center [18, 86] width 37 height 48
drag, startPoint x: 549, startPoint y: 145, endPoint x: 451, endPoint y: 154, distance: 98.2
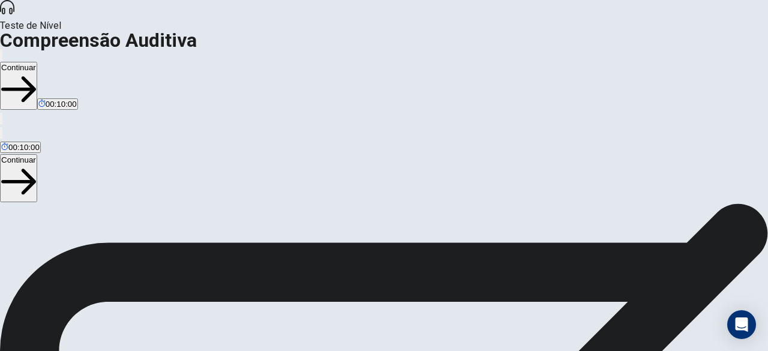
scroll to position [1, 0]
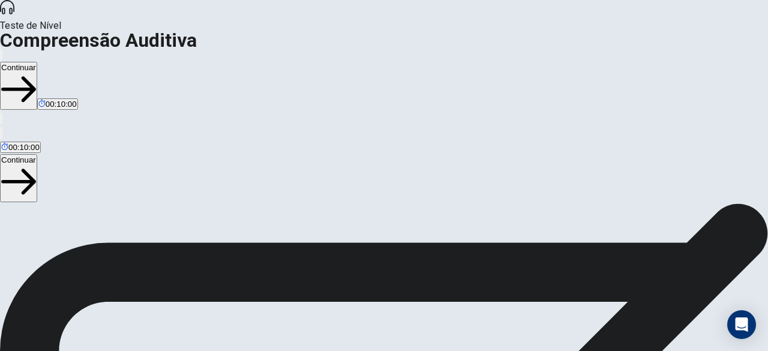
scroll to position [0, 0]
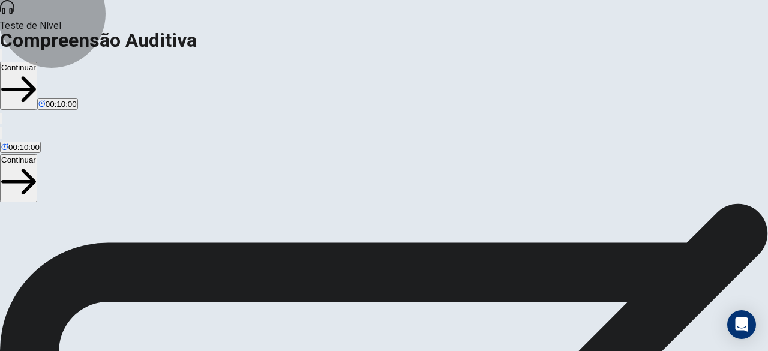
click at [37, 62] on button "Continuar" at bounding box center [18, 86] width 37 height 48
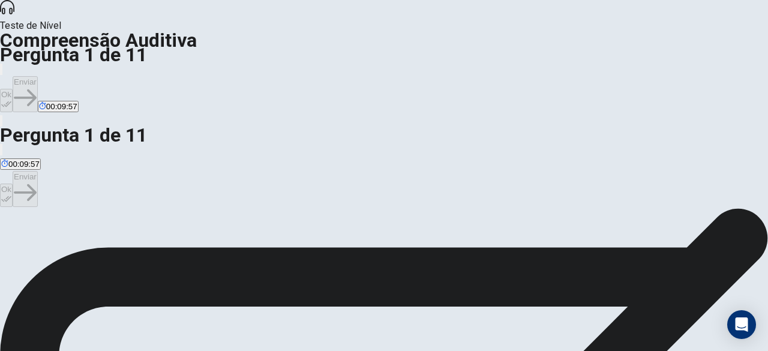
click at [11, 99] on icon "button" at bounding box center [6, 104] width 10 height 10
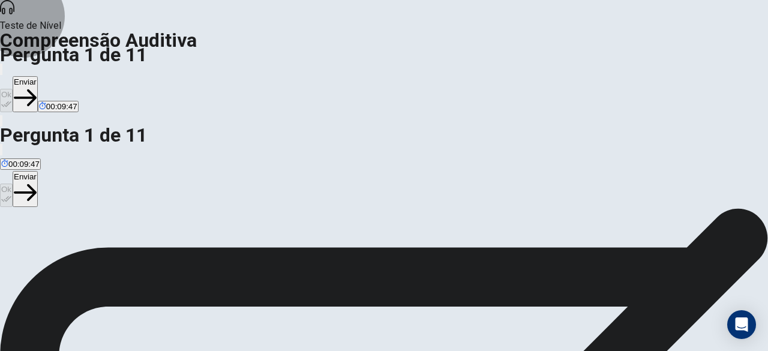
click at [38, 76] on button "Enviar" at bounding box center [25, 94] width 25 height 36
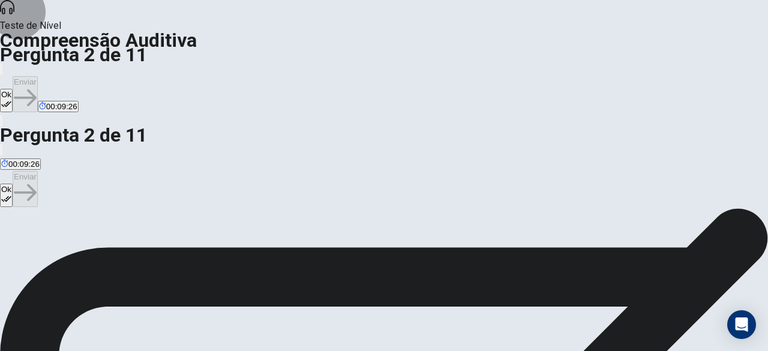
click at [13, 89] on button "Ok" at bounding box center [6, 100] width 13 height 23
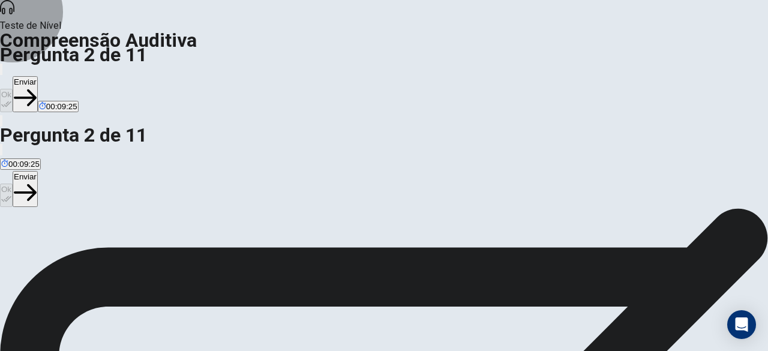
click at [38, 76] on button "Enviar" at bounding box center [25, 94] width 25 height 36
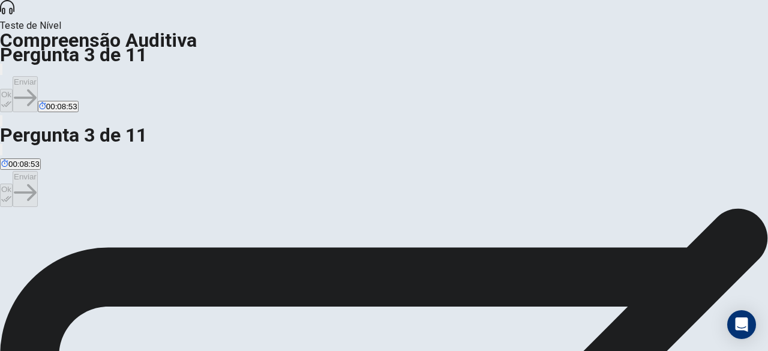
scroll to position [60, 0]
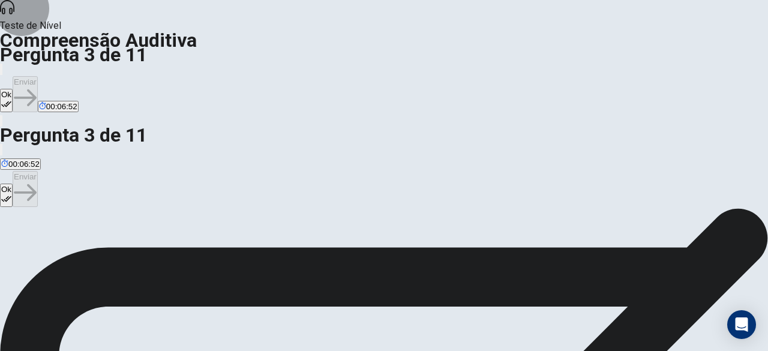
click at [13, 89] on button "Ok" at bounding box center [6, 100] width 13 height 23
click at [38, 76] on button "Enviar" at bounding box center [25, 94] width 25 height 36
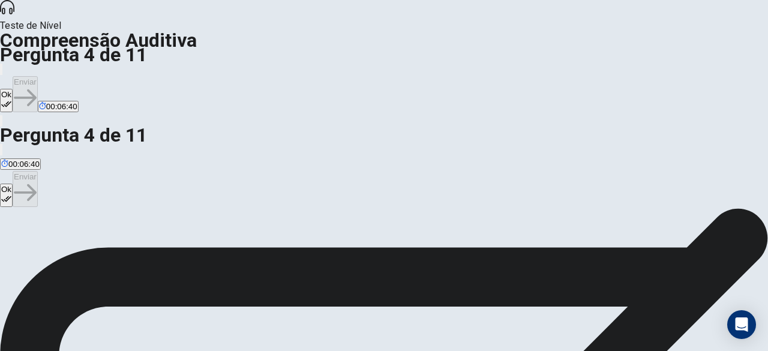
click at [13, 89] on button "Ok" at bounding box center [6, 100] width 13 height 23
click at [38, 76] on button "Enviar" at bounding box center [25, 94] width 25 height 36
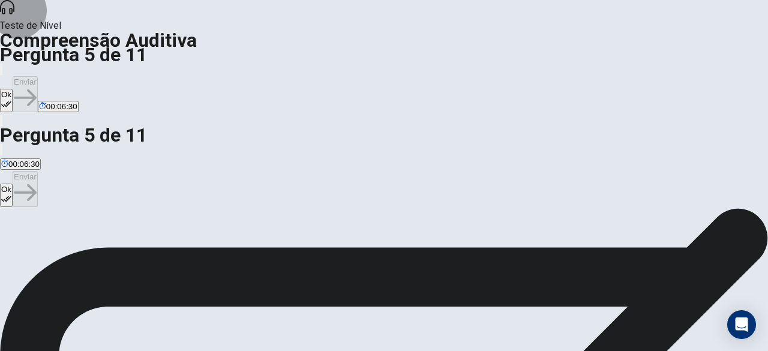
click at [13, 89] on button "Ok" at bounding box center [6, 100] width 13 height 23
click at [38, 76] on button "Enviar" at bounding box center [25, 94] width 25 height 36
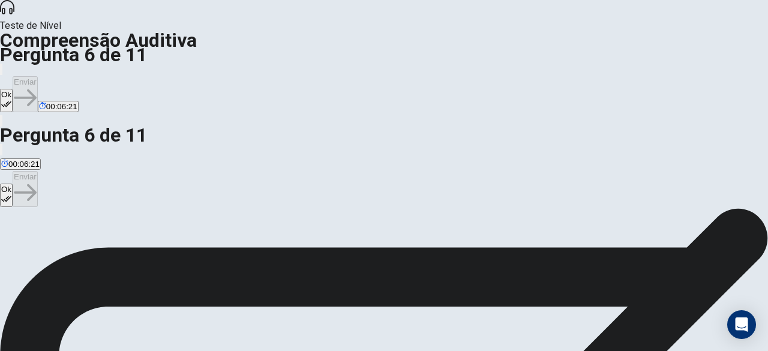
drag, startPoint x: 277, startPoint y: 152, endPoint x: 328, endPoint y: 151, distance: 50.4
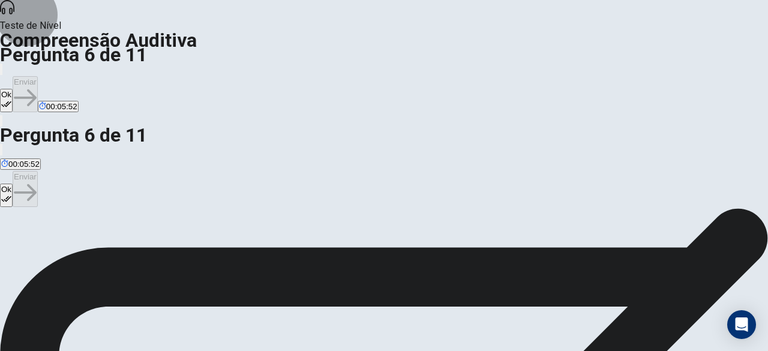
click at [11, 99] on icon "button" at bounding box center [6, 104] width 10 height 10
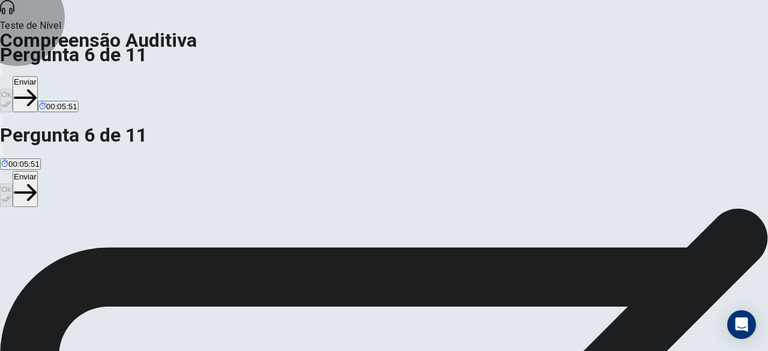
click at [38, 76] on button "Enviar" at bounding box center [25, 94] width 25 height 36
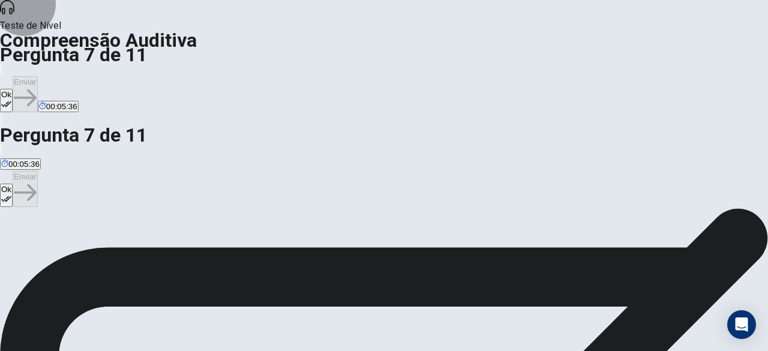
click at [13, 89] on button "Ok" at bounding box center [6, 100] width 13 height 23
click at [38, 76] on button "Enviar" at bounding box center [25, 94] width 25 height 36
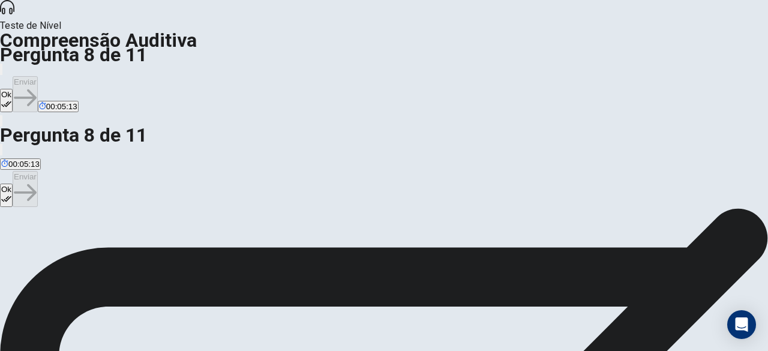
click at [13, 89] on button "Ok" at bounding box center [6, 100] width 13 height 23
click at [38, 76] on button "Enviar" at bounding box center [25, 94] width 25 height 36
click at [13, 89] on button "Ok" at bounding box center [6, 100] width 13 height 23
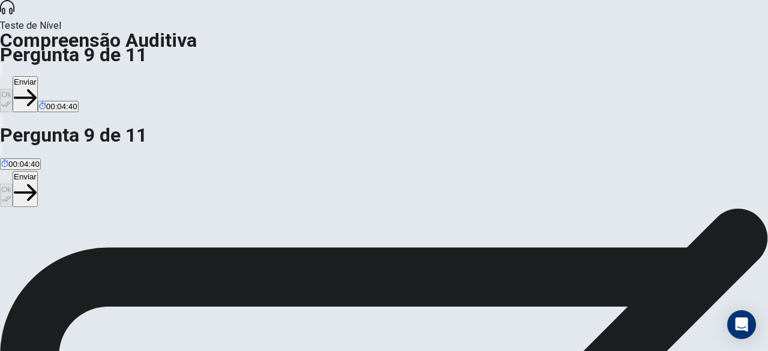
click at [38, 76] on button "Enviar" at bounding box center [25, 94] width 25 height 36
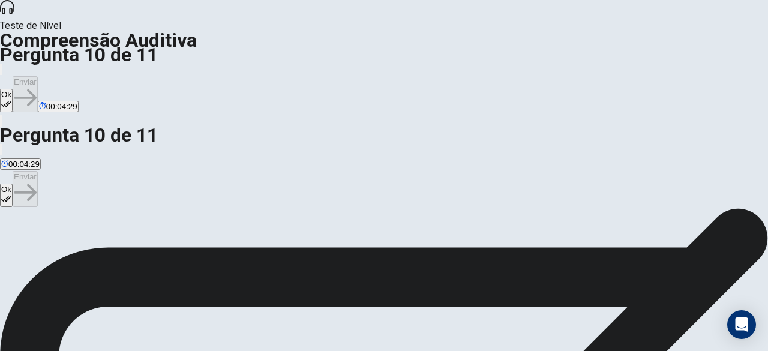
click at [13, 89] on button "Ok" at bounding box center [6, 100] width 13 height 23
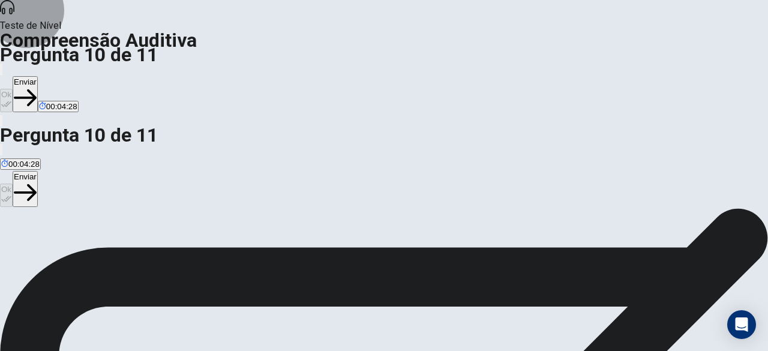
click at [38, 76] on button "Enviar" at bounding box center [25, 94] width 25 height 36
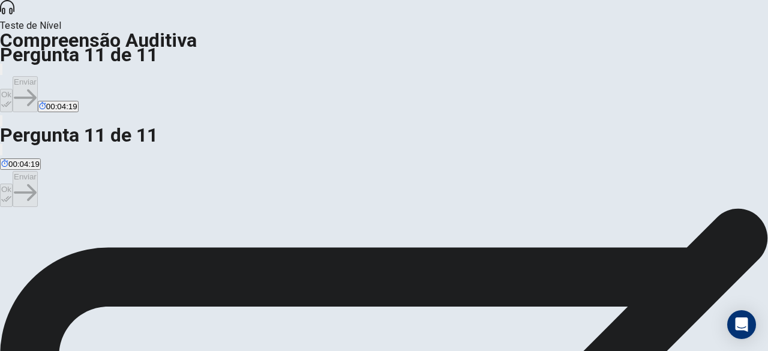
click at [13, 89] on button "Ok" at bounding box center [6, 100] width 13 height 23
click at [38, 76] on button "Enviar" at bounding box center [25, 94] width 25 height 36
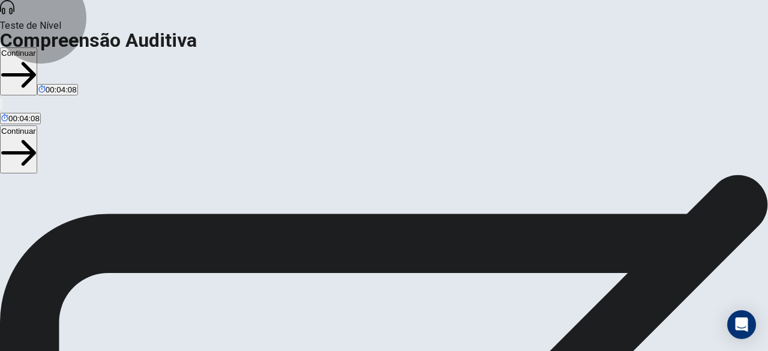
click at [37, 47] on button "Continuar" at bounding box center [18, 71] width 37 height 48
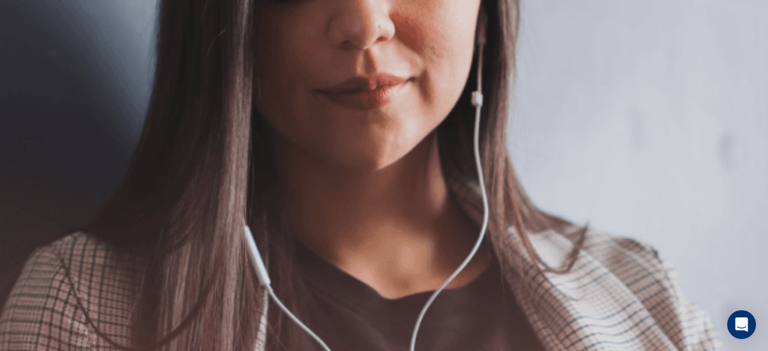
click at [37, 62] on button "Continuar" at bounding box center [18, 86] width 37 height 48
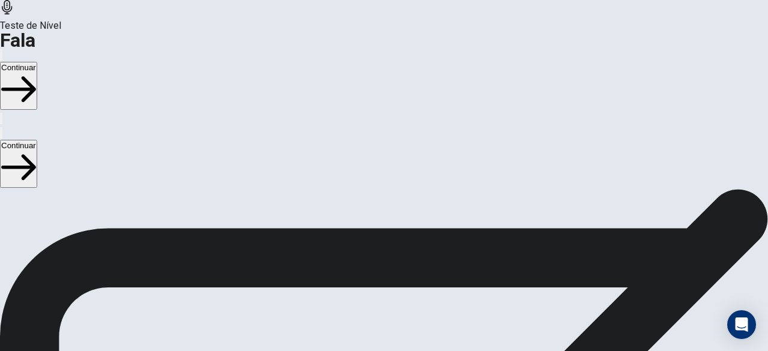
scroll to position [60, 0]
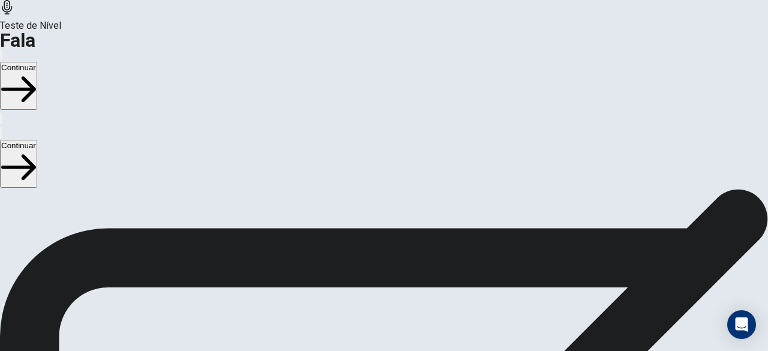
scroll to position [116, 0]
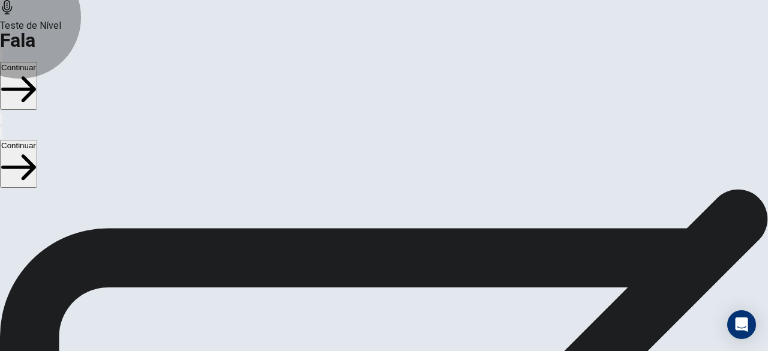
click at [37, 62] on button "Continuar" at bounding box center [18, 86] width 37 height 48
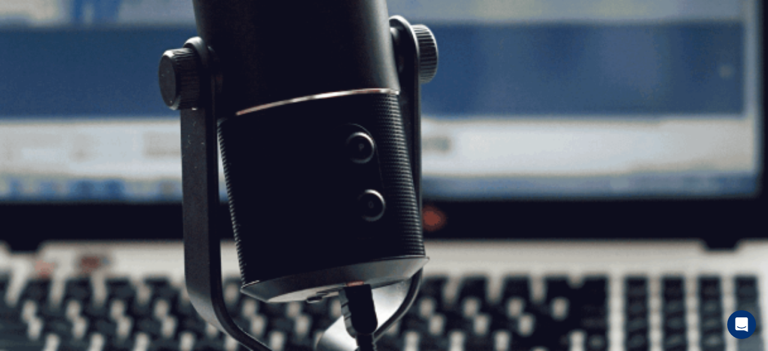
scroll to position [56, 0]
click at [37, 62] on button "Continuar" at bounding box center [18, 86] width 37 height 48
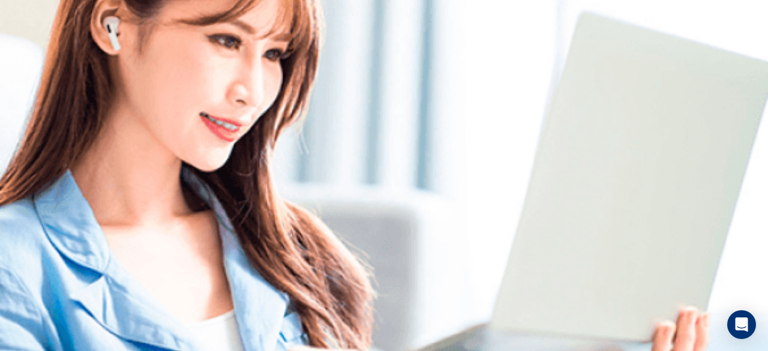
scroll to position [60, 0]
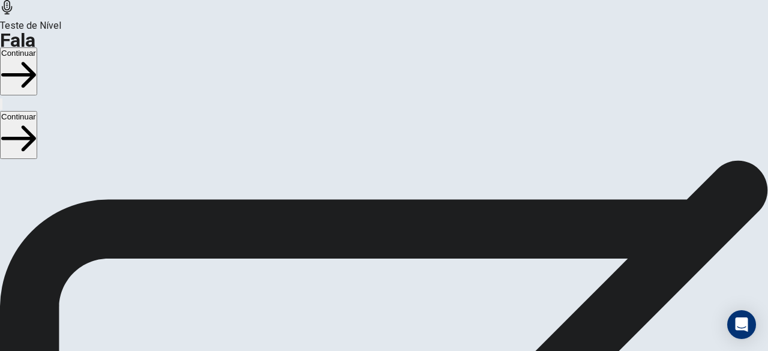
scroll to position [0, 0]
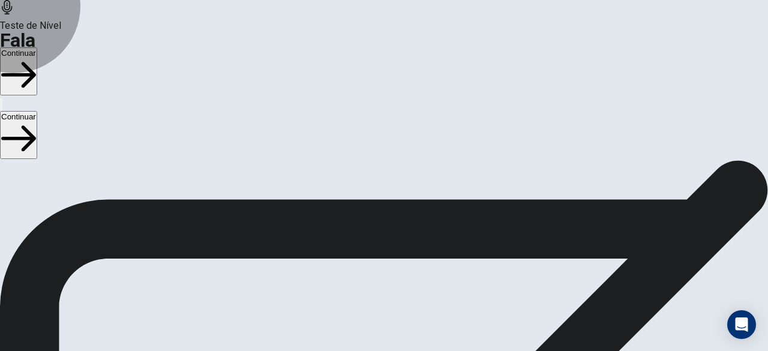
click at [37, 47] on button "Continuar" at bounding box center [18, 71] width 37 height 48
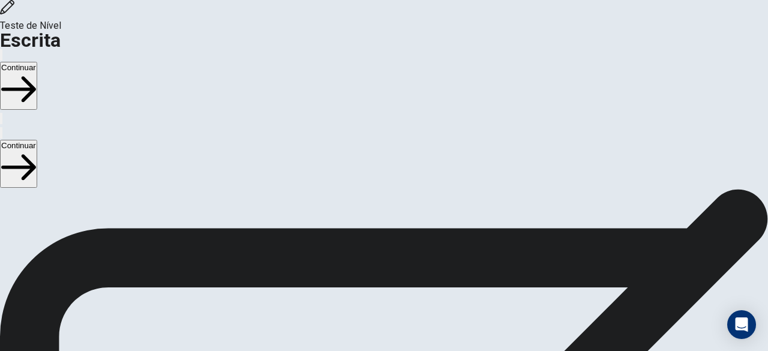
scroll to position [13, 0]
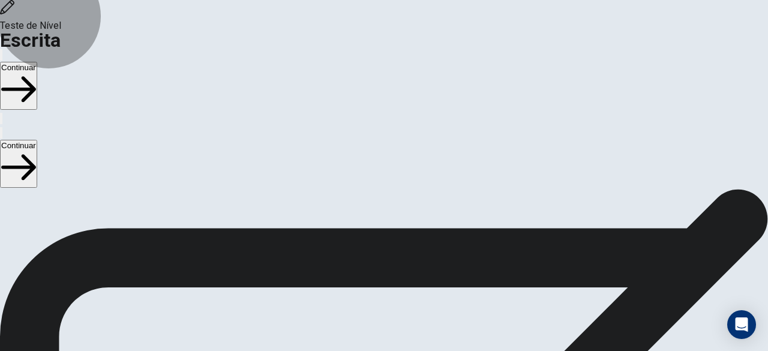
click at [37, 62] on button "Continuar" at bounding box center [18, 86] width 37 height 48
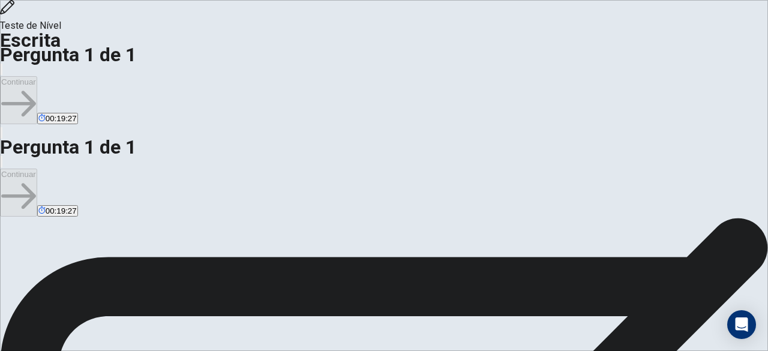
scroll to position [0, 0]
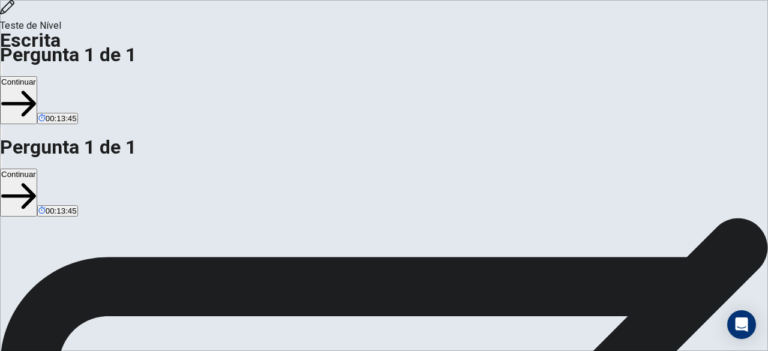
drag, startPoint x: 588, startPoint y: 126, endPoint x: 479, endPoint y: 145, distance: 111.3
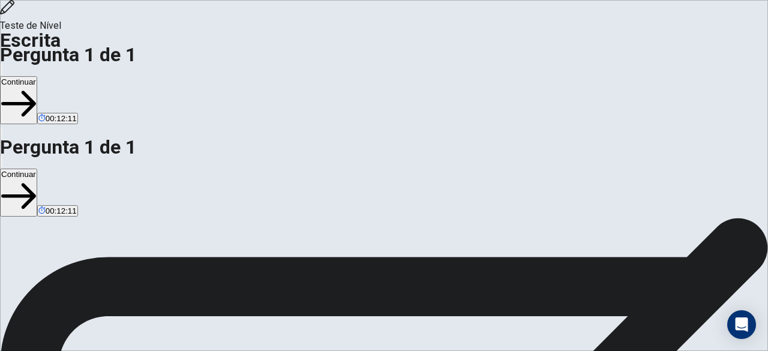
scroll to position [26, 0]
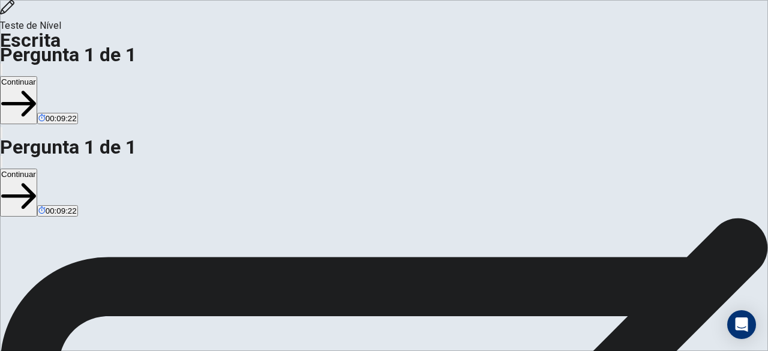
drag, startPoint x: 521, startPoint y: 136, endPoint x: 647, endPoint y: 134, distance: 125.4
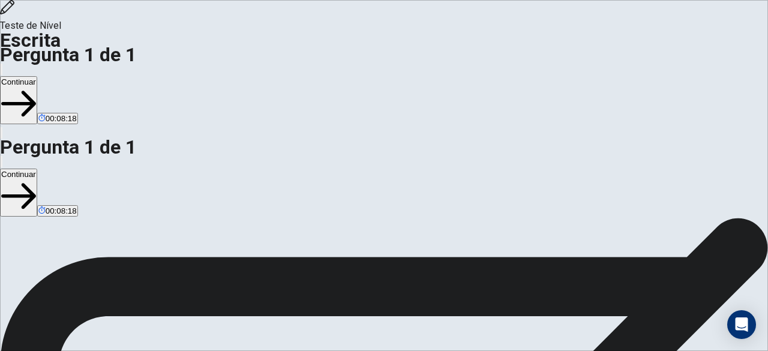
scroll to position [49, 0]
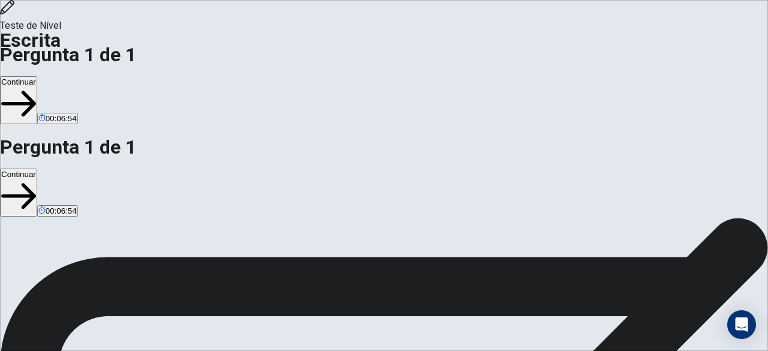
drag, startPoint x: 537, startPoint y: 181, endPoint x: 576, endPoint y: 187, distance: 38.9
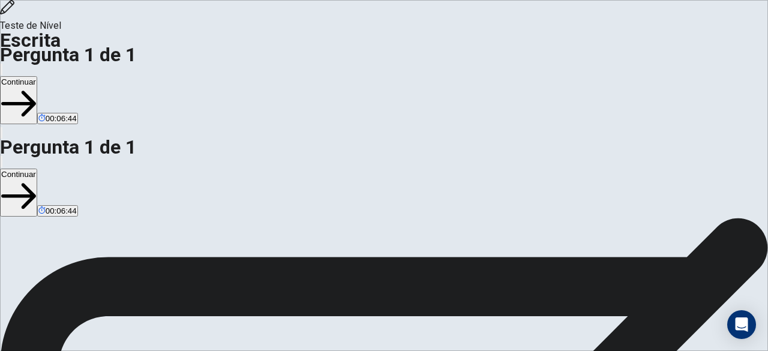
drag, startPoint x: 488, startPoint y: 152, endPoint x: 510, endPoint y: 163, distance: 24.7
drag, startPoint x: 638, startPoint y: 184, endPoint x: 638, endPoint y: 191, distance: 7.8
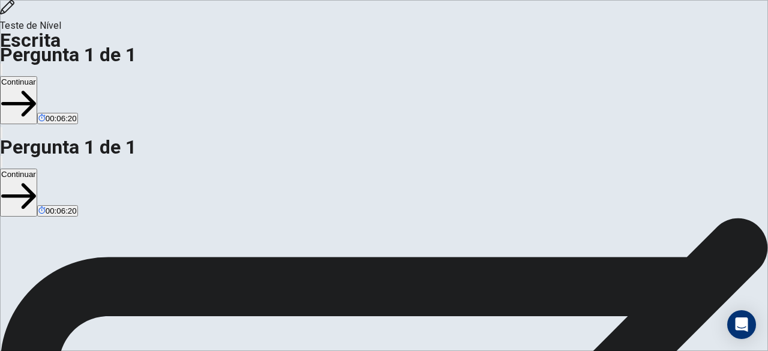
drag, startPoint x: 641, startPoint y: 182, endPoint x: 640, endPoint y: 208, distance: 26.4
drag, startPoint x: 527, startPoint y: 113, endPoint x: 551, endPoint y: 134, distance: 32.3
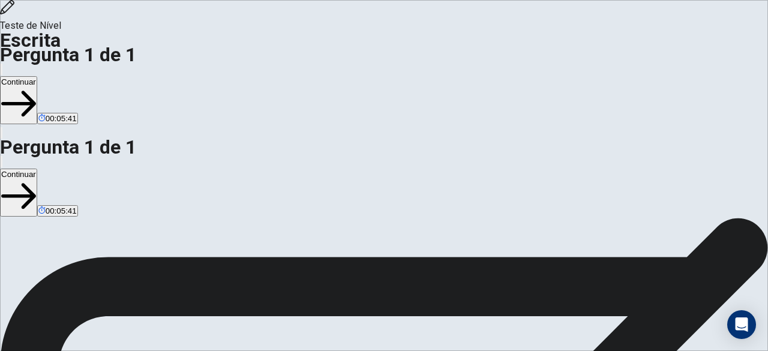
drag, startPoint x: 535, startPoint y: 100, endPoint x: 544, endPoint y: 100, distance: 9.0
drag, startPoint x: 630, startPoint y: 102, endPoint x: 597, endPoint y: 101, distance: 33.0
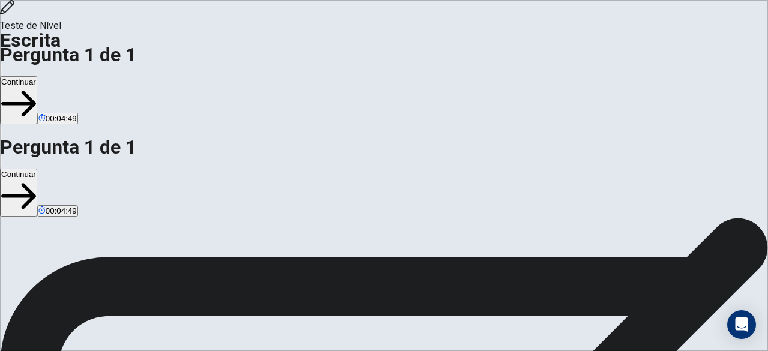
drag, startPoint x: 669, startPoint y: 117, endPoint x: 611, endPoint y: 121, distance: 58.3
drag, startPoint x: 473, startPoint y: 169, endPoint x: 409, endPoint y: 152, distance: 65.8
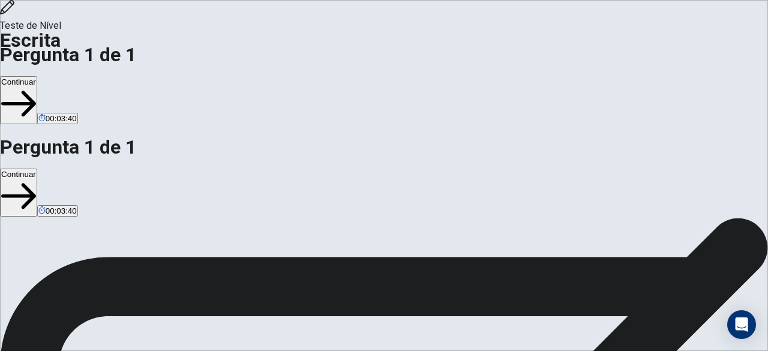
drag, startPoint x: 523, startPoint y: 253, endPoint x: 454, endPoint y: 233, distance: 71.9
drag, startPoint x: 537, startPoint y: 227, endPoint x: 472, endPoint y: 194, distance: 73.0
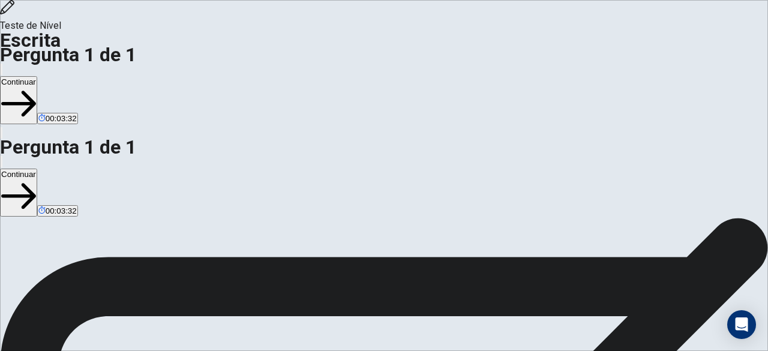
drag, startPoint x: 540, startPoint y: 175, endPoint x: 519, endPoint y: 163, distance: 24.2
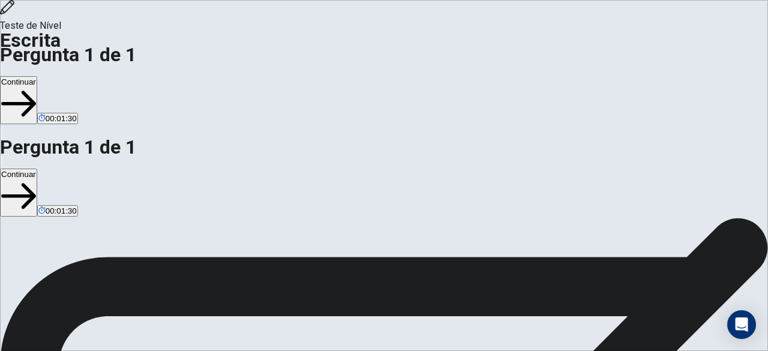
drag, startPoint x: 475, startPoint y: 242, endPoint x: 404, endPoint y: 190, distance: 87.6
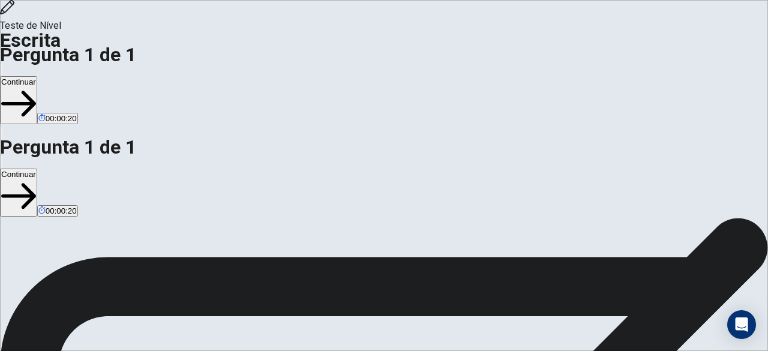
click at [695, 188] on div "Teste de Nível Escrita Pergunta 1 de 1 Continuar 00:00:00 Pergunta 1 de 1 Conti…" at bounding box center [384, 175] width 768 height 351
type textarea "**********"
